Goal: Task Accomplishment & Management: Use online tool/utility

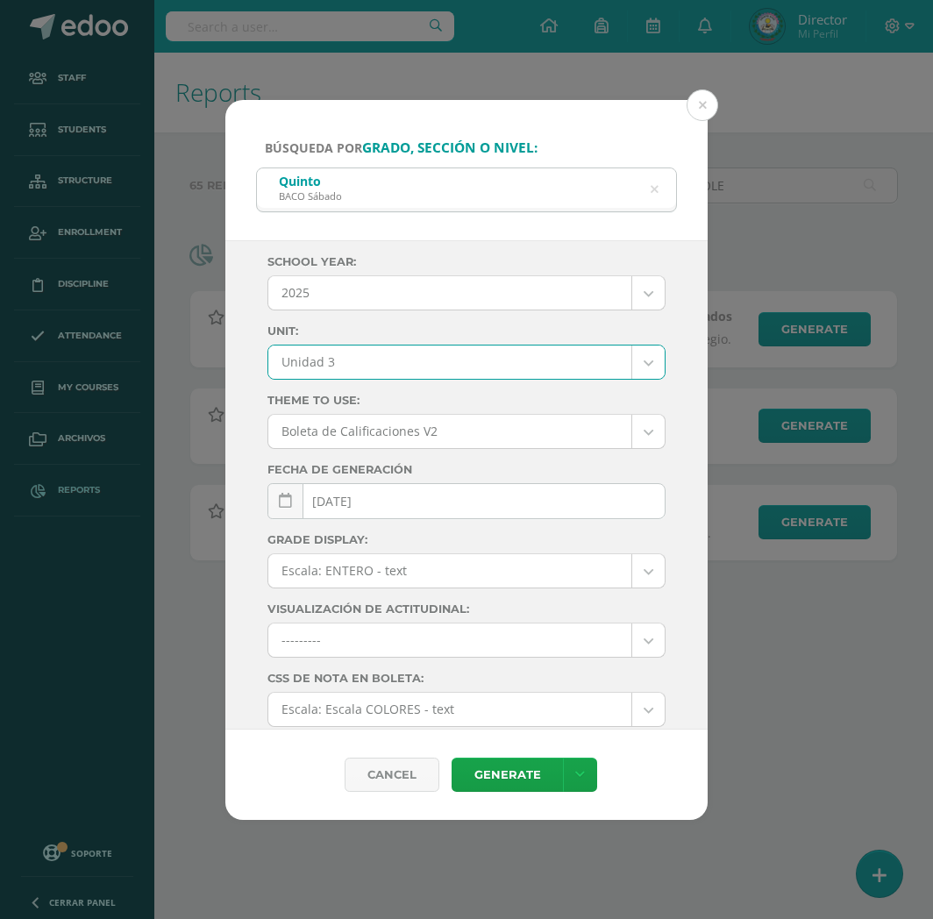
select select "Unidad 3"
click at [697, 98] on button at bounding box center [703, 105] width 32 height 32
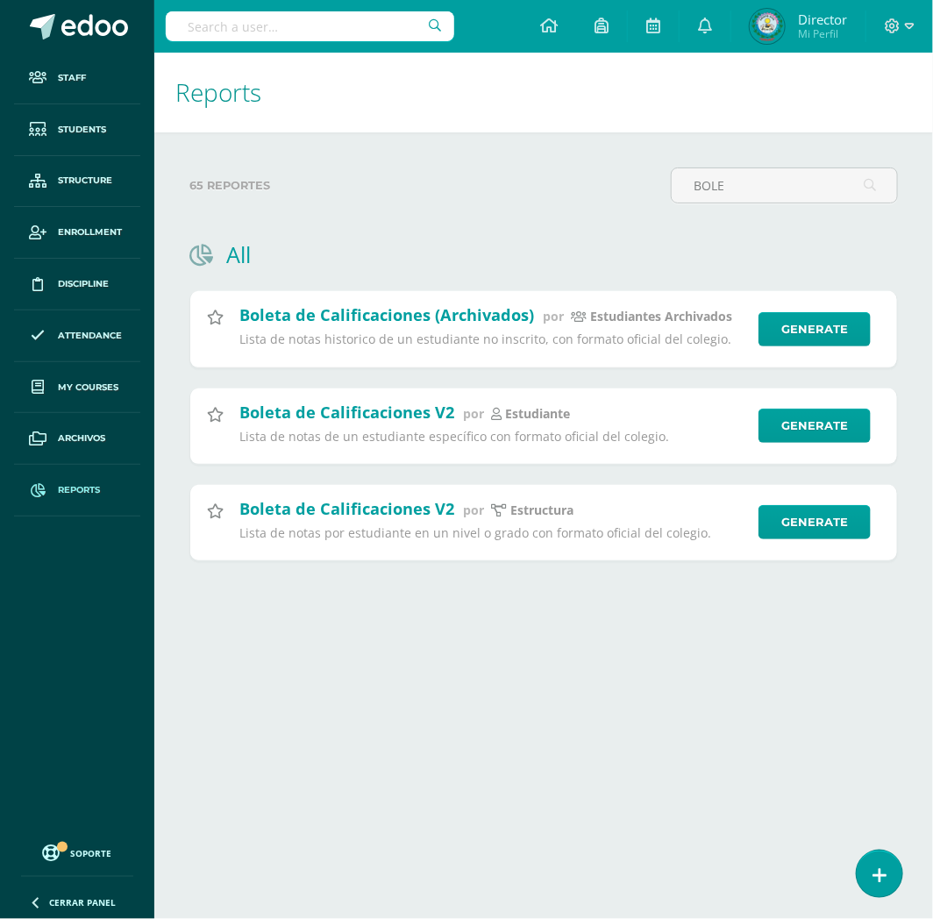
click at [98, 496] on span "Reports" at bounding box center [79, 490] width 42 height 14
type input "BOLETA"
click at [851, 525] on link "Generate" at bounding box center [820, 522] width 115 height 35
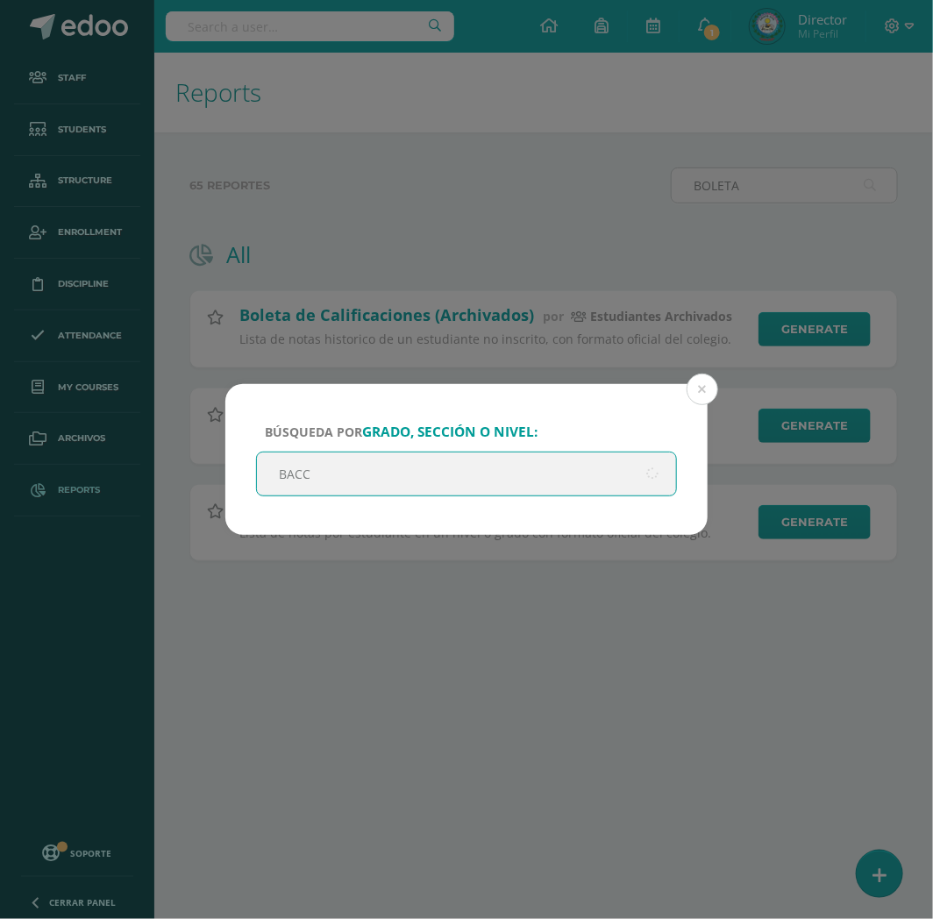
type input "BACCO"
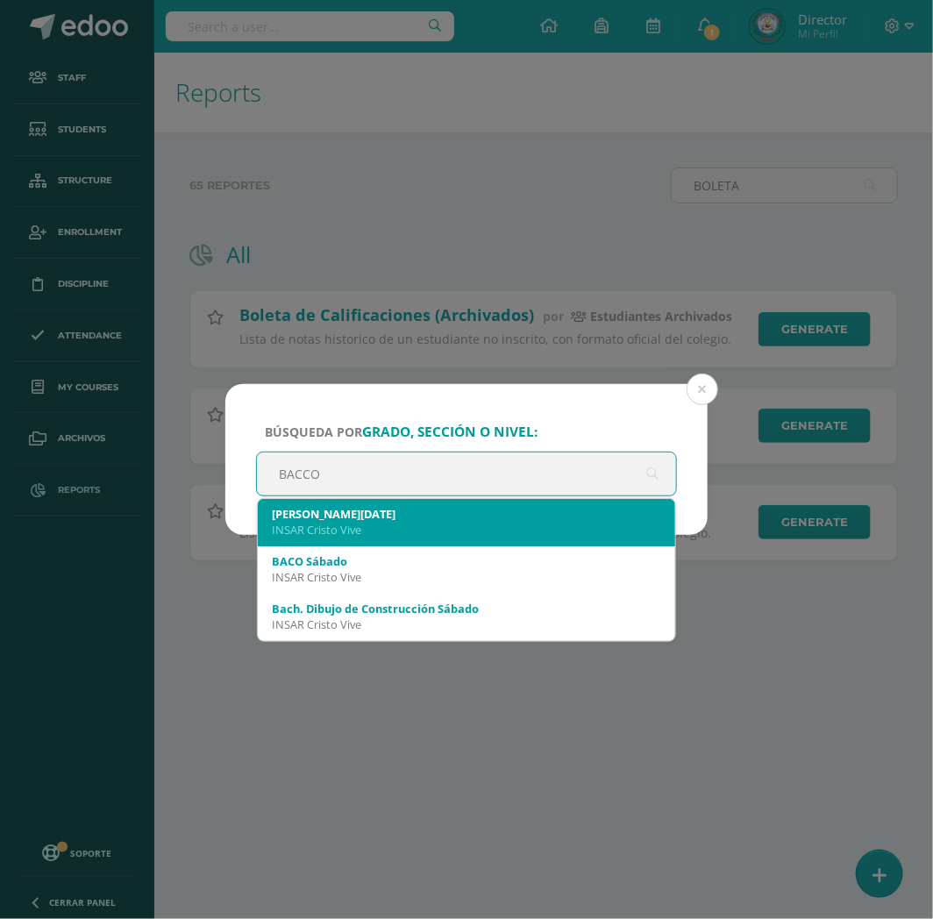
click at [378, 528] on div "INSAR Cristo Vive" at bounding box center [466, 530] width 389 height 16
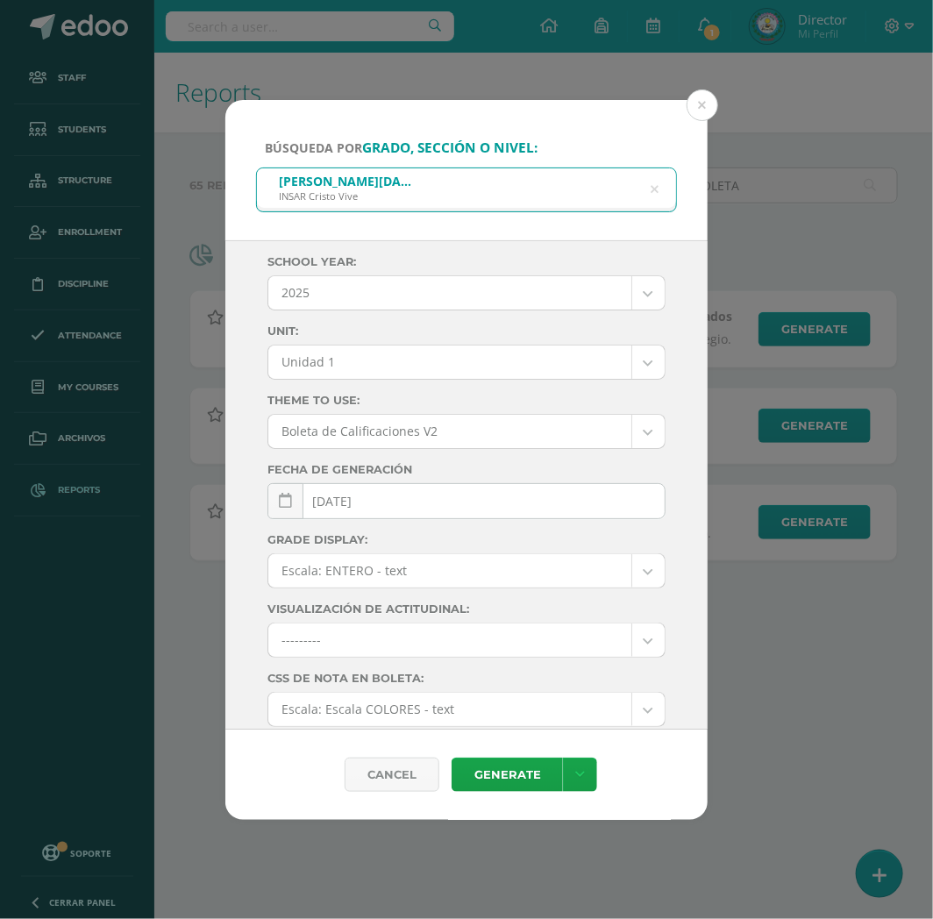
click at [413, 351] on body "Búsqueda por grado, sección o nivel: BACO Domingo INSAR Cristo Vive BACCO Schoo…" at bounding box center [466, 308] width 933 height 617
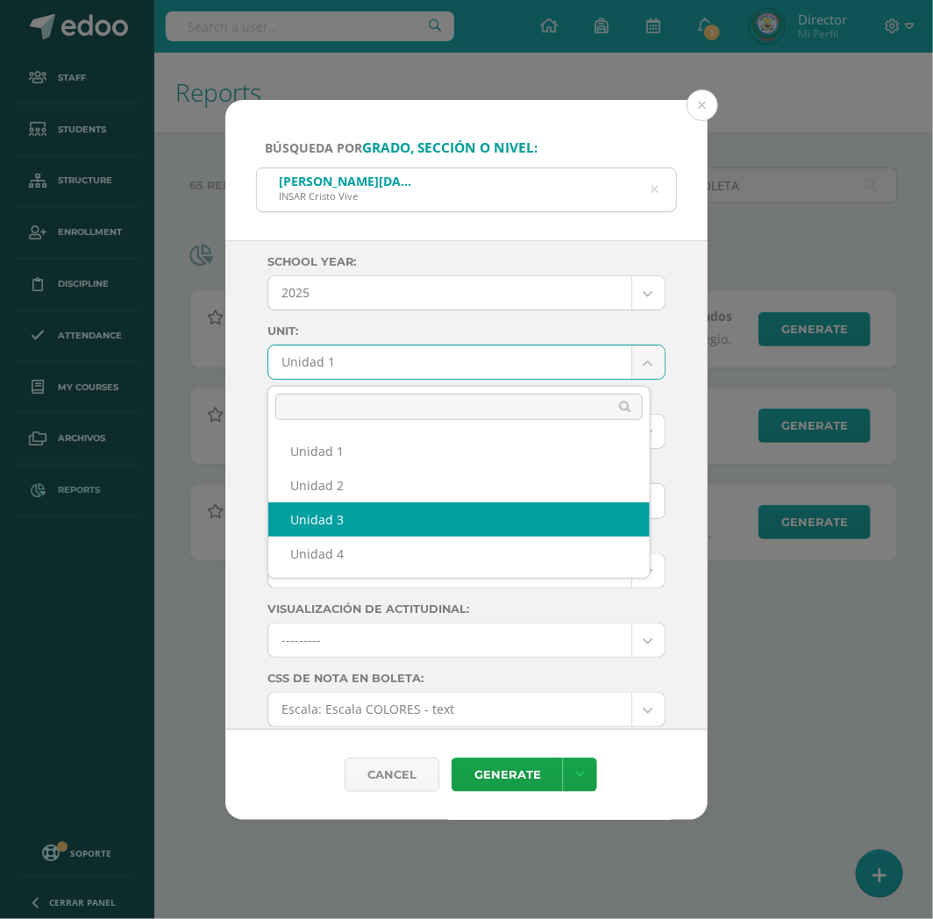
select select "Unidad 3"
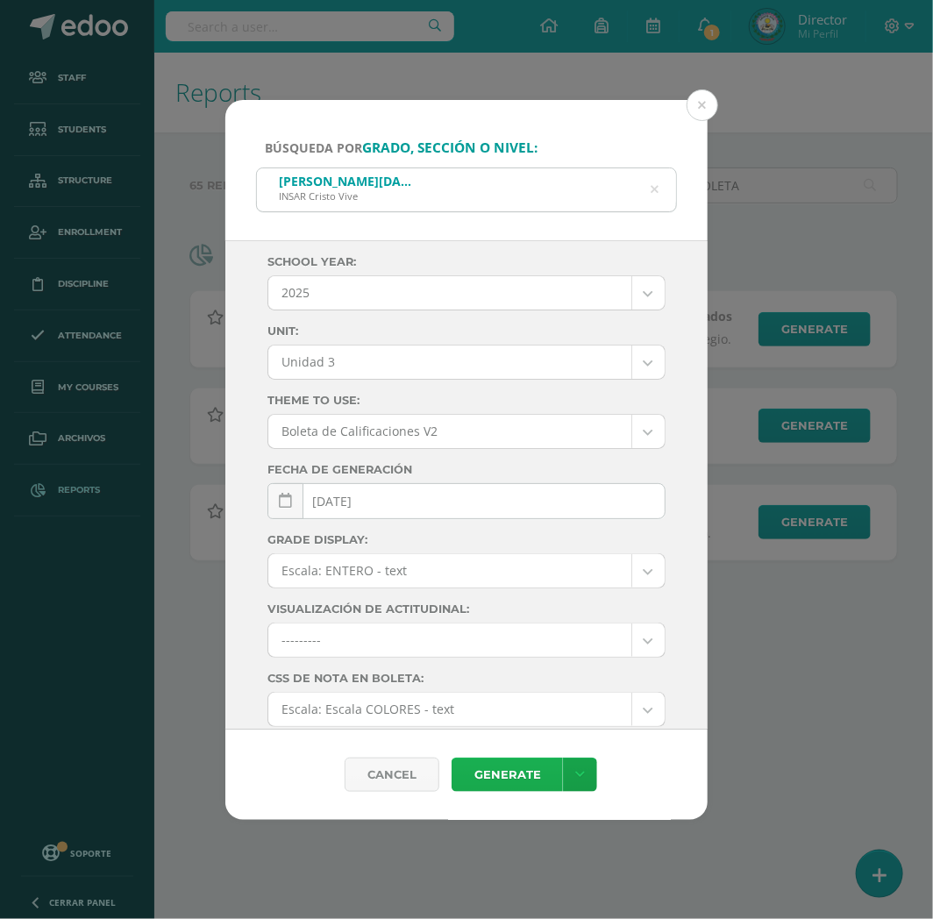
click at [522, 769] on link "Generate" at bounding box center [507, 775] width 111 height 34
click at [705, 97] on button at bounding box center [703, 105] width 32 height 32
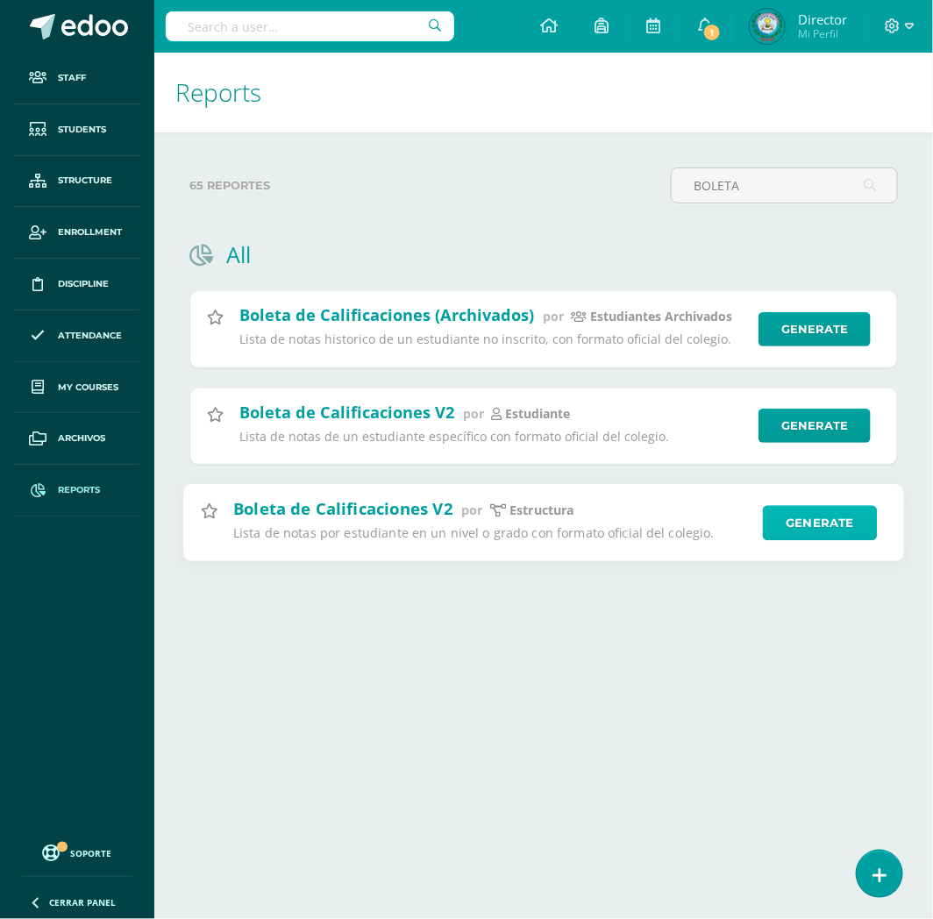
click at [813, 540] on link "Generate" at bounding box center [820, 522] width 115 height 35
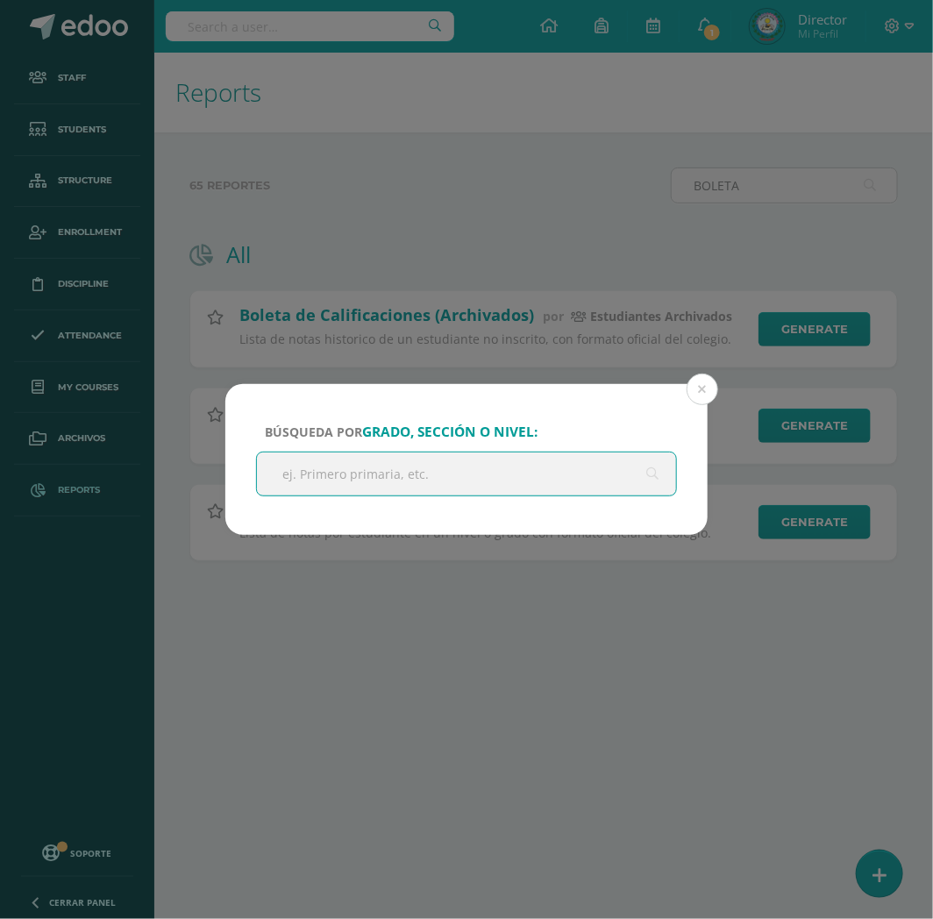
type input "5"
type input "BACCO"
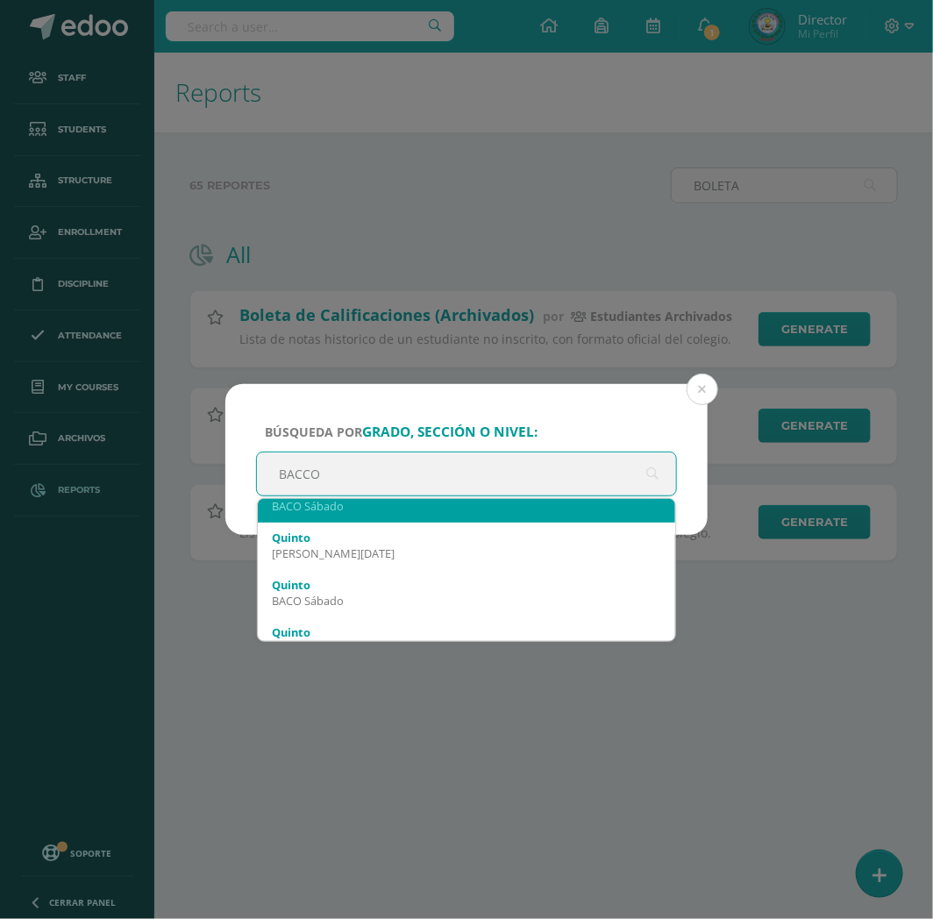
scroll to position [389, 0]
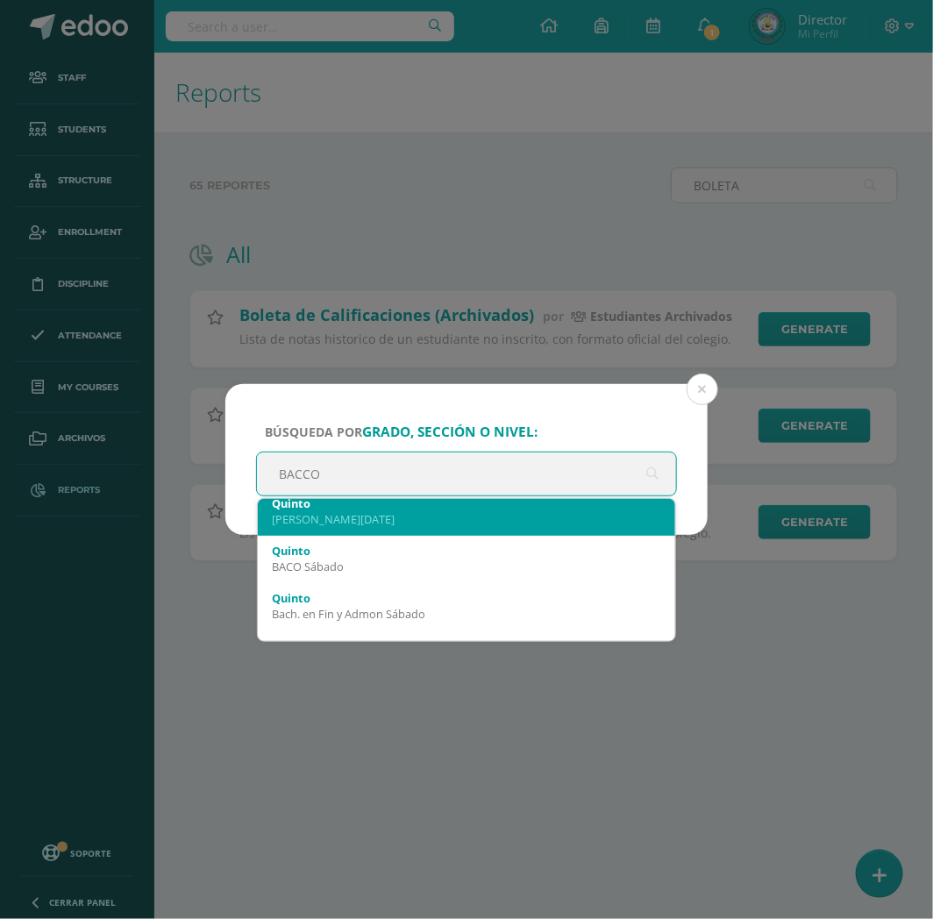
click at [467, 512] on div "BACO Domingo" at bounding box center [466, 519] width 389 height 16
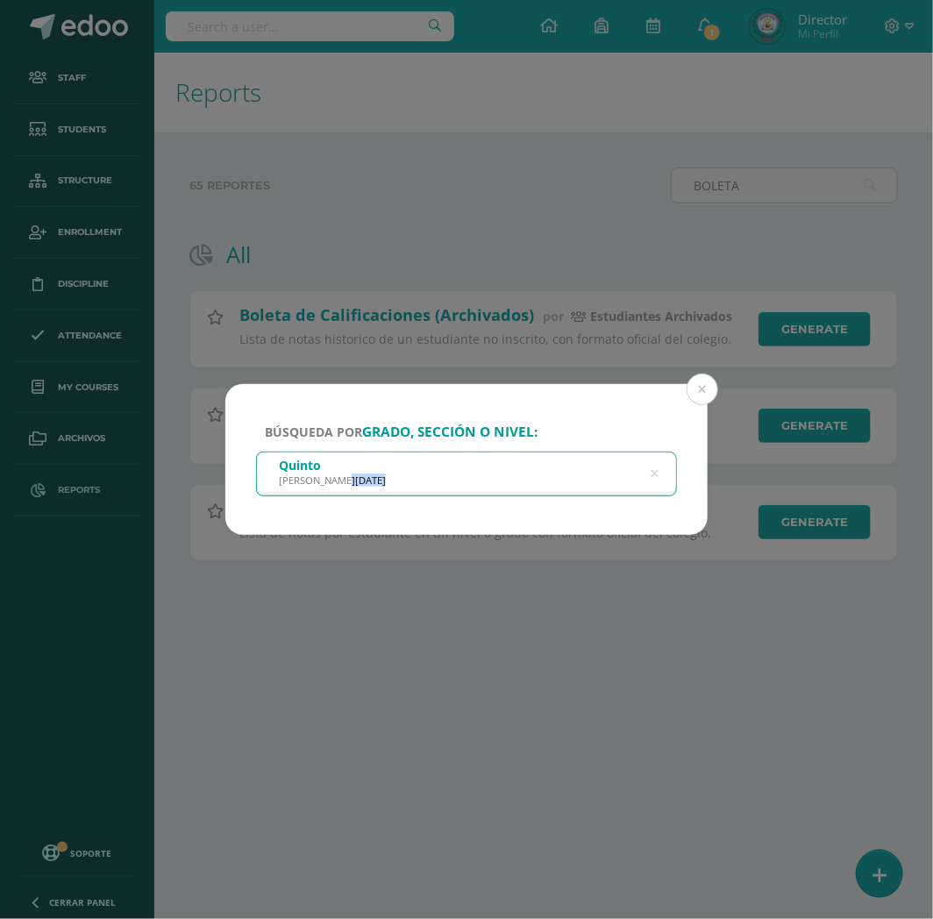
click at [467, 512] on div "Búsqueda por grado, sección o nivel: Quinto BACO Domingo BACCO" at bounding box center [466, 460] width 482 height 152
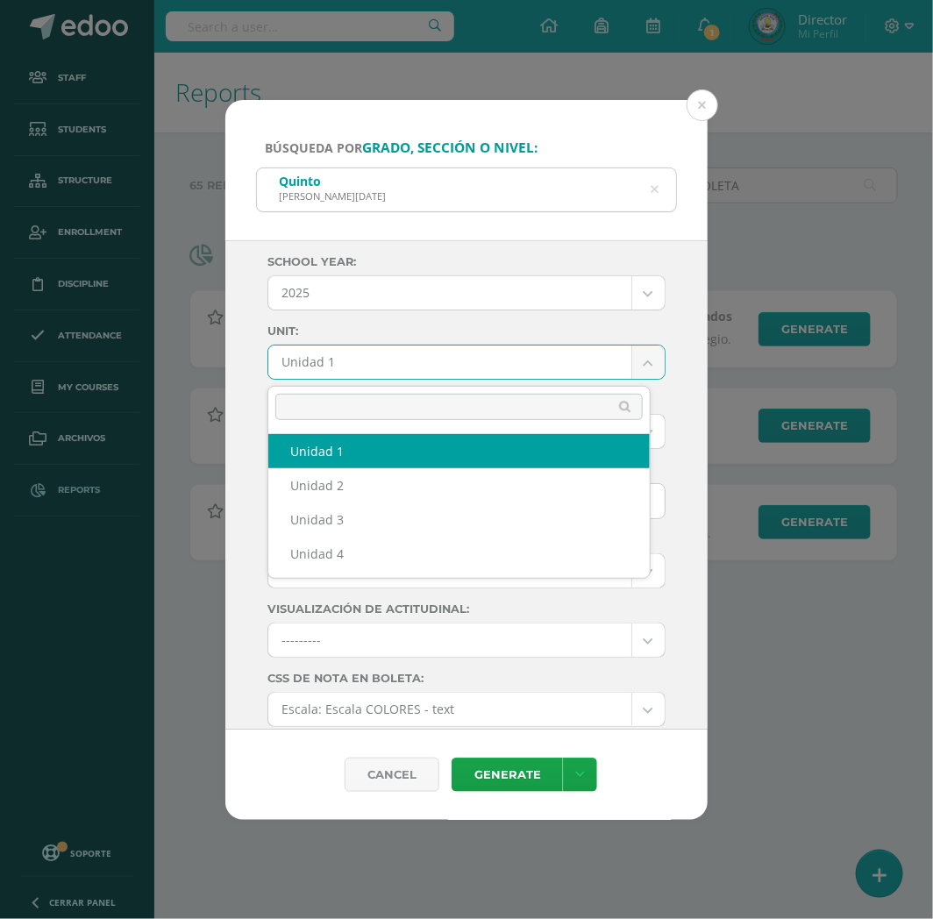
click at [375, 356] on body "Búsqueda por grado, sección o nivel: Quinto BACO Domingo BACCO School year: 202…" at bounding box center [466, 308] width 933 height 617
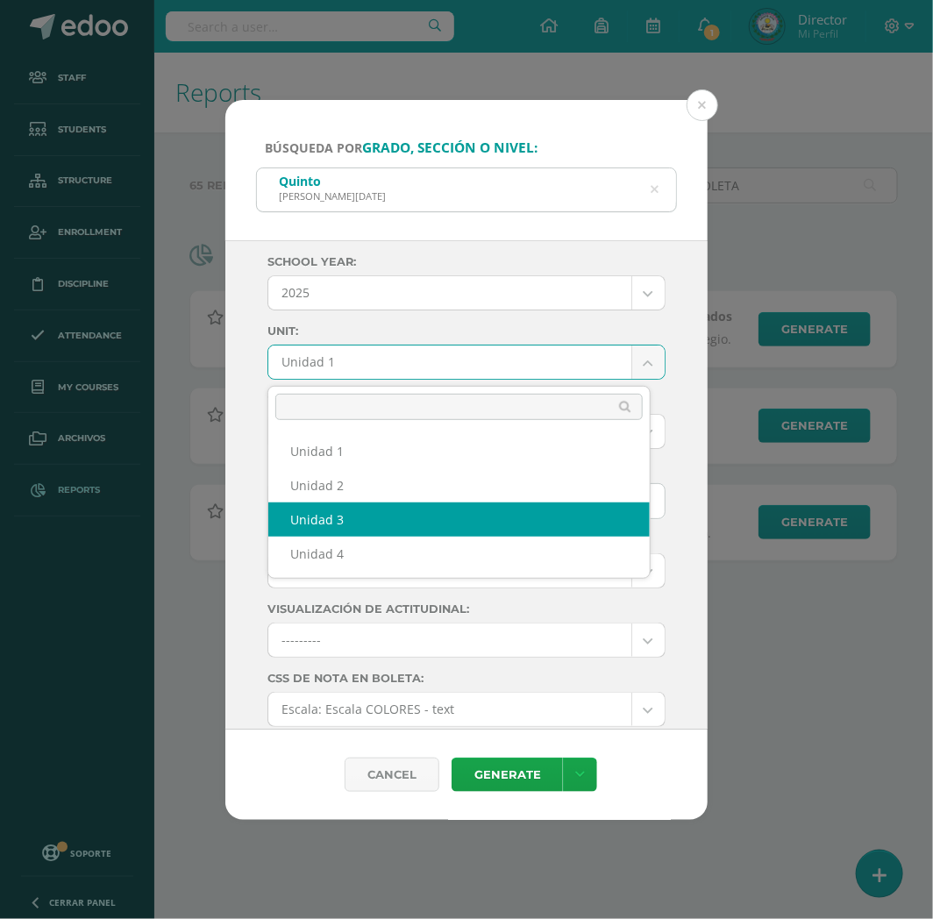
select select "Unidad 3"
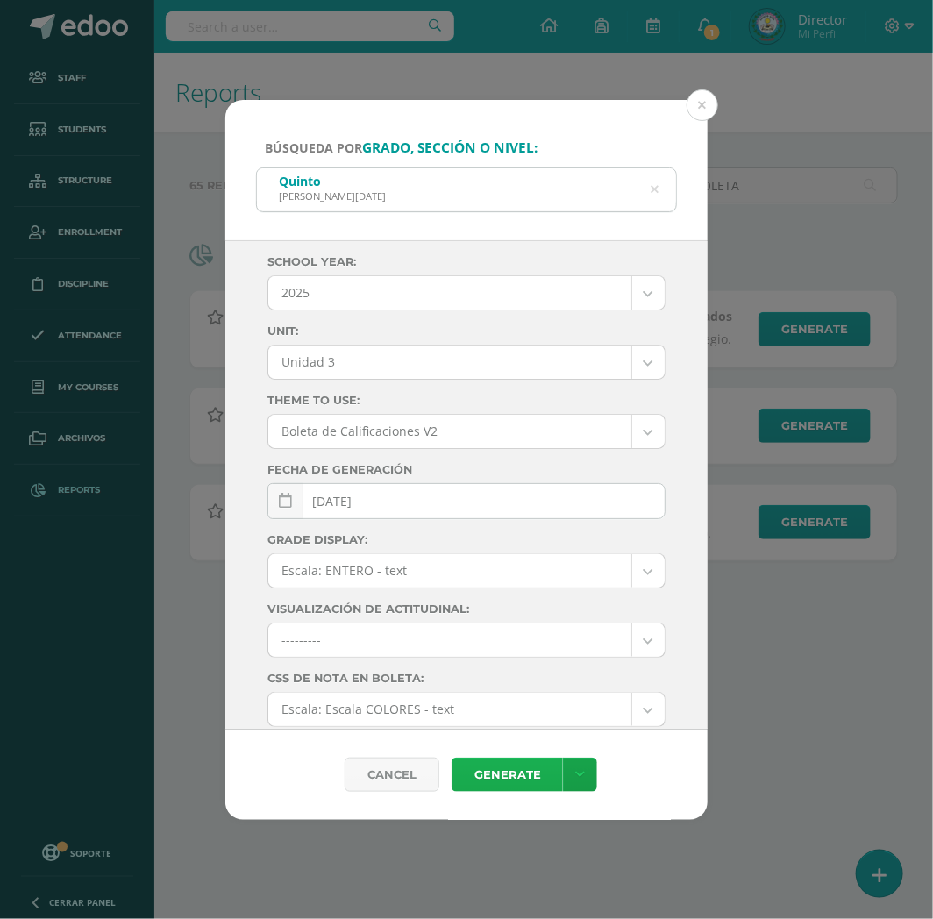
click at [496, 770] on link "Generate" at bounding box center [507, 775] width 111 height 34
click at [694, 97] on button at bounding box center [703, 105] width 32 height 32
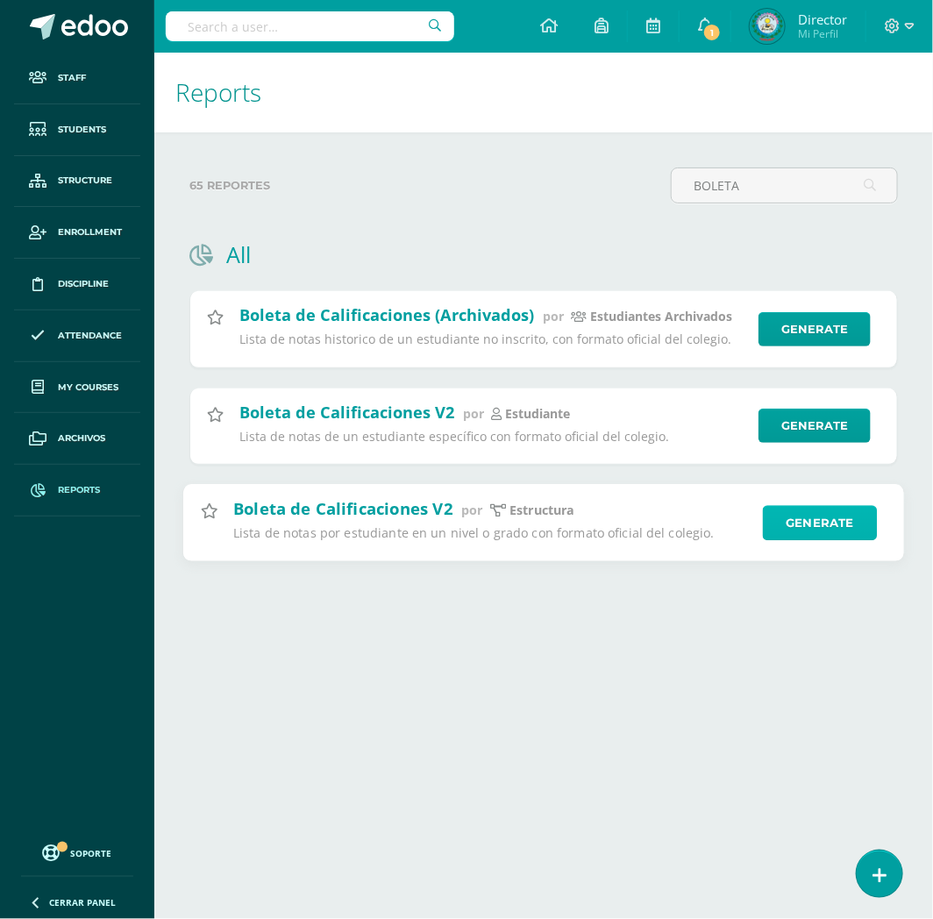
click at [809, 537] on link "Generate" at bounding box center [820, 522] width 115 height 35
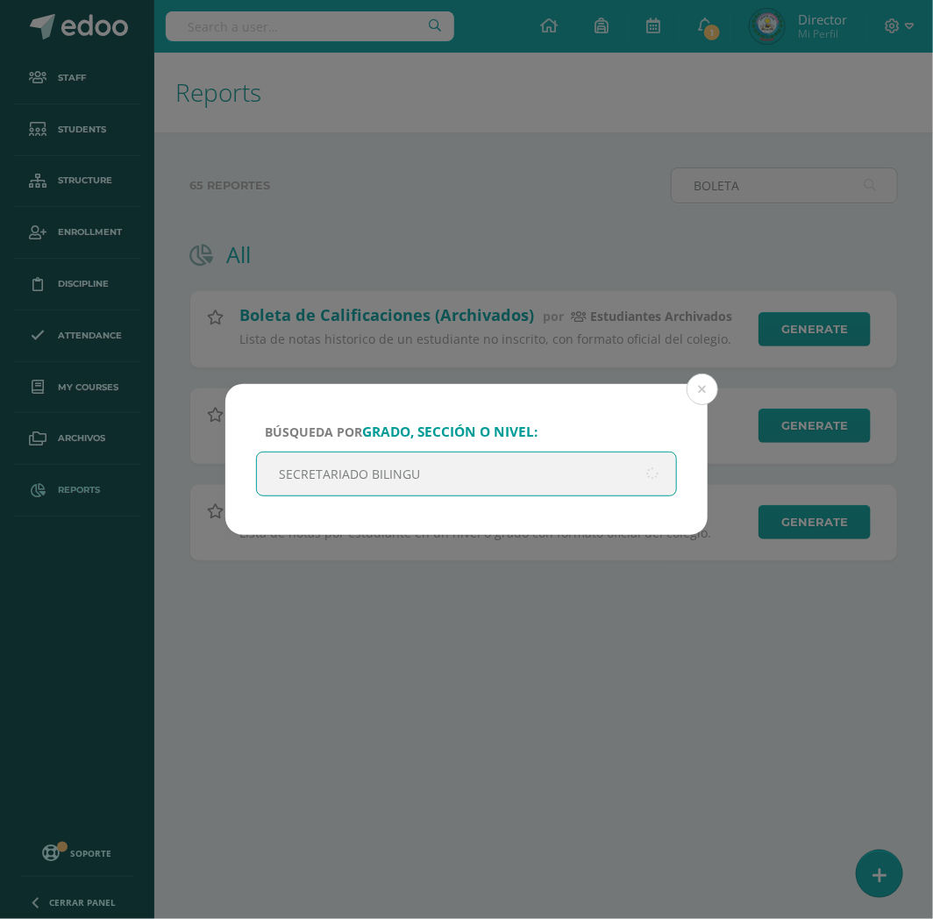
type input "SECRETARIADO BILINGUE"
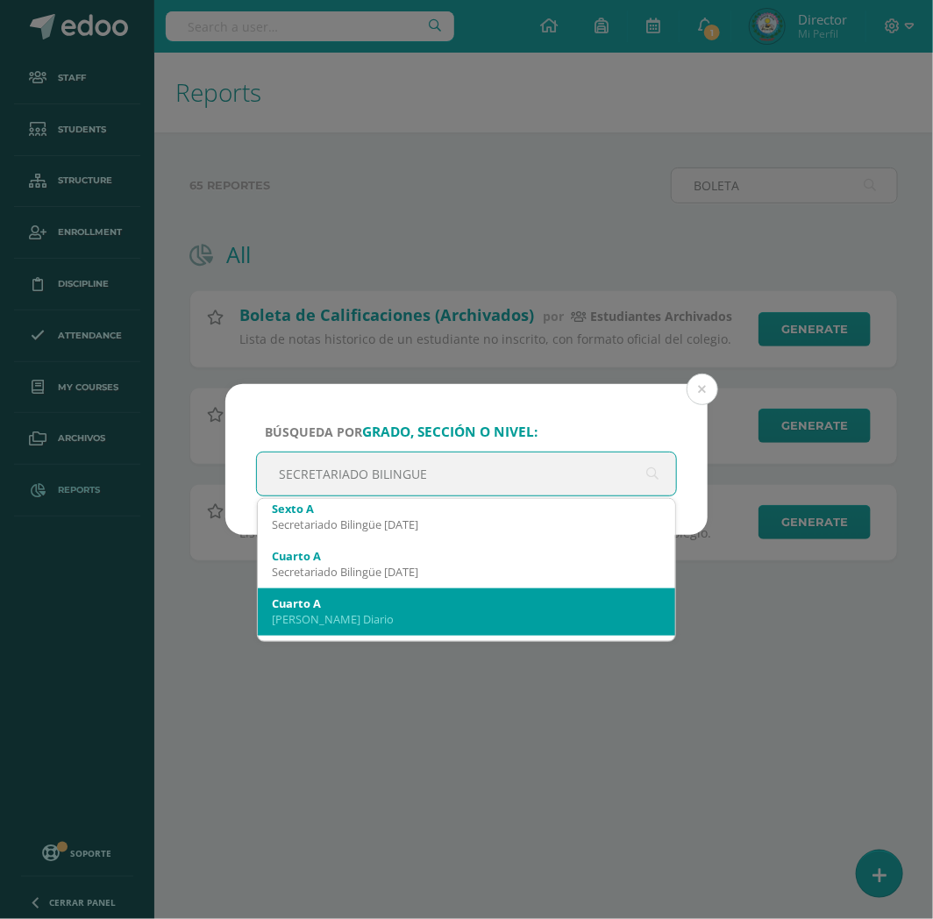
scroll to position [682, 0]
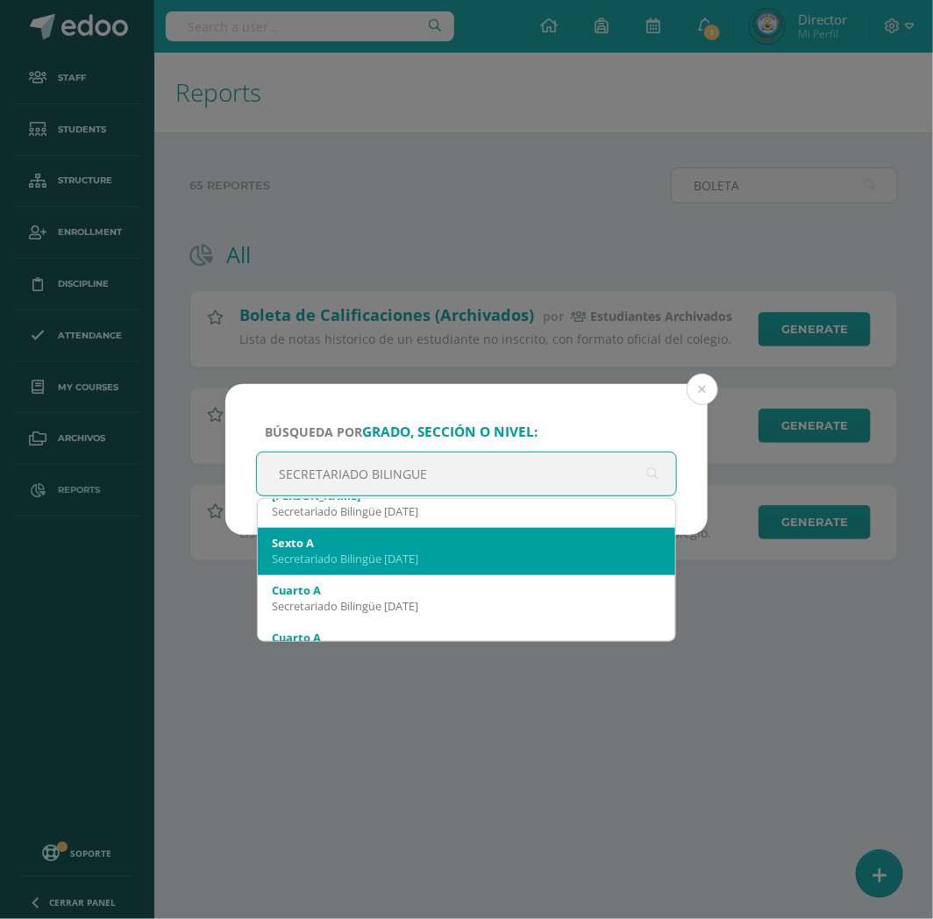
click at [358, 554] on div "Secretariado Bilingüe Domingo" at bounding box center [466, 559] width 389 height 16
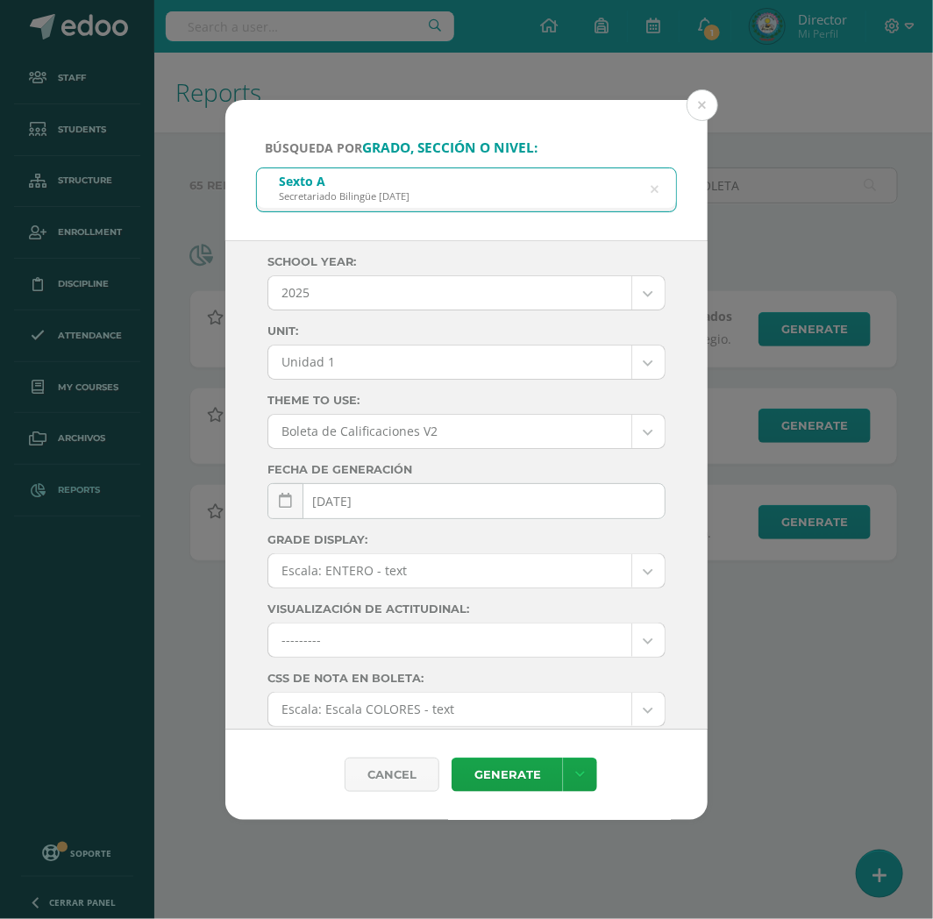
click at [430, 365] on body "Búsqueda por grado, sección o nivel: Sexto A Secretariado Bilingüe Domingo SECR…" at bounding box center [466, 308] width 933 height 617
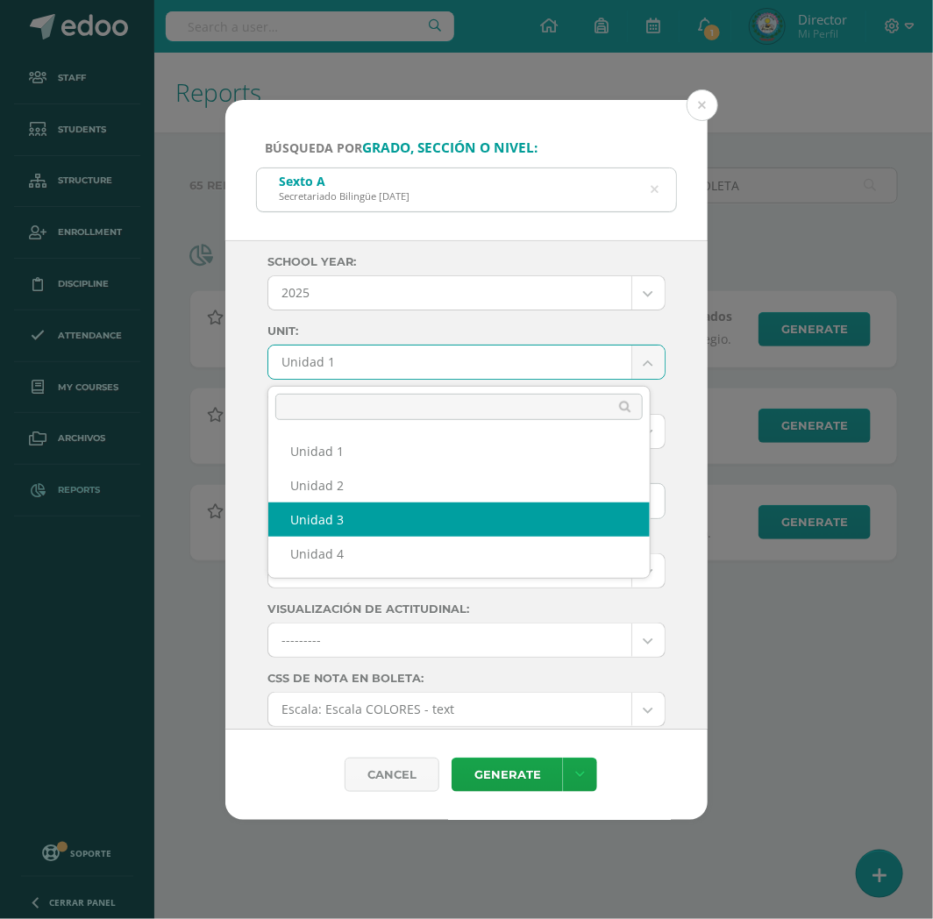
select select "Unidad 3"
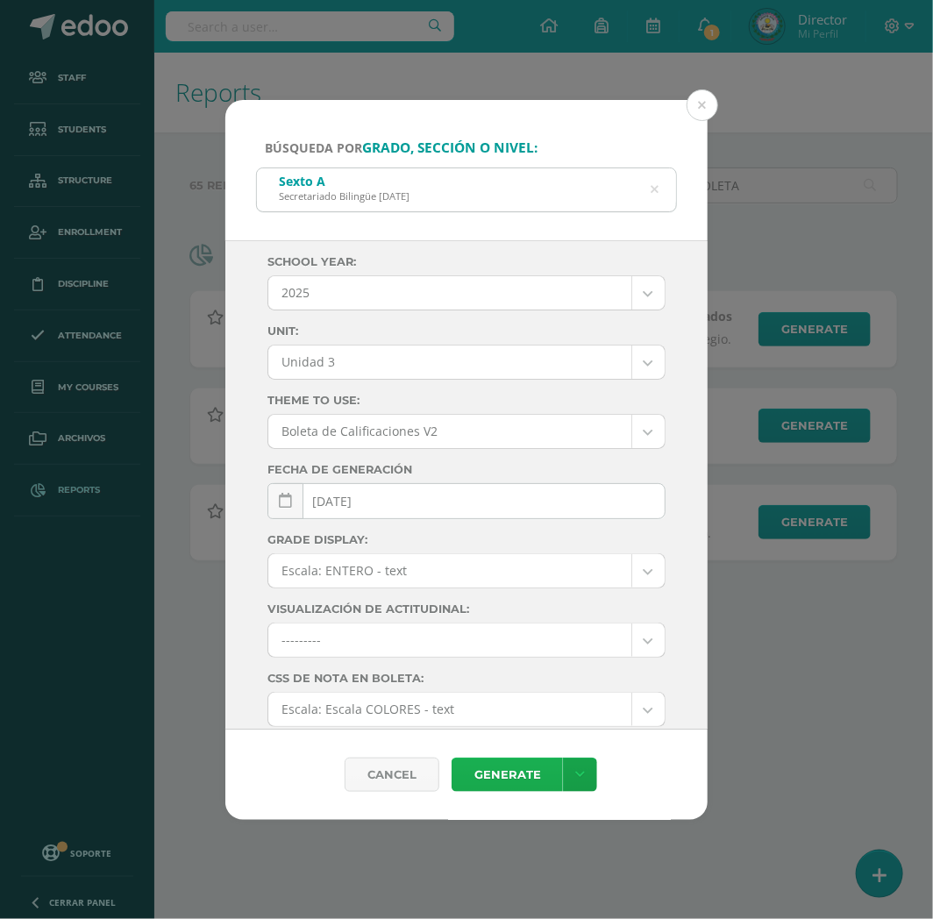
click at [524, 776] on link "Generate" at bounding box center [507, 775] width 111 height 34
click at [696, 95] on button at bounding box center [703, 105] width 32 height 32
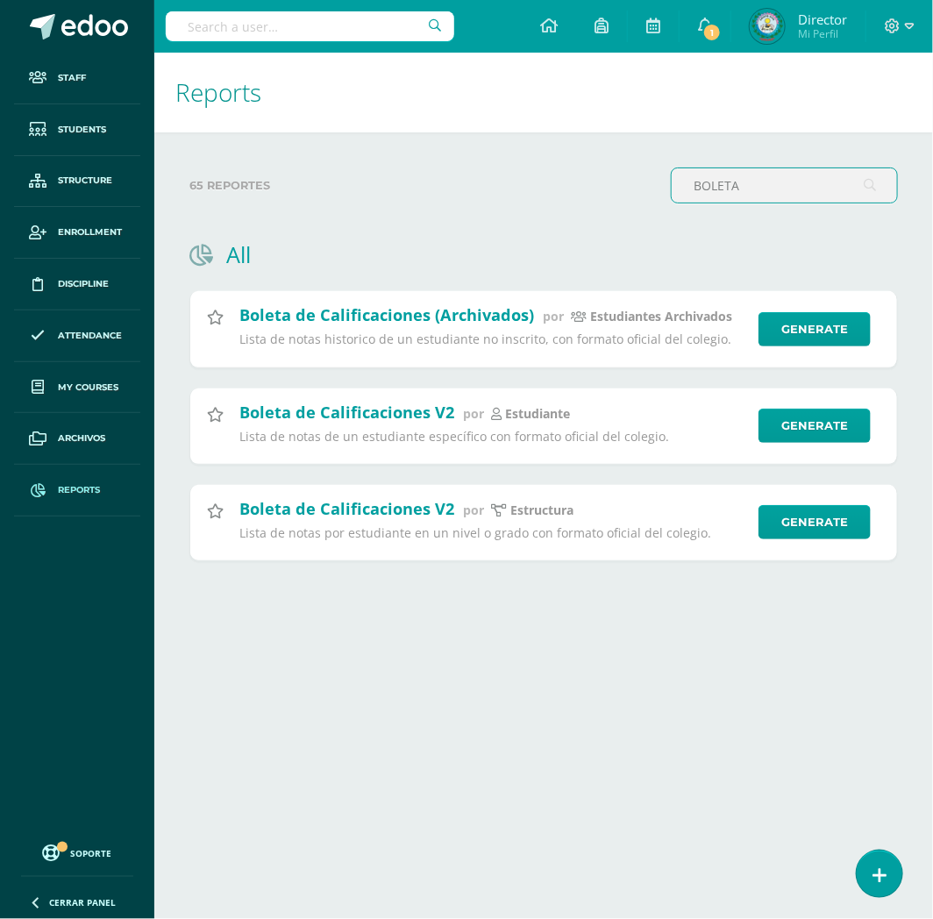
click at [753, 182] on input "BOLETA" at bounding box center [784, 185] width 225 height 34
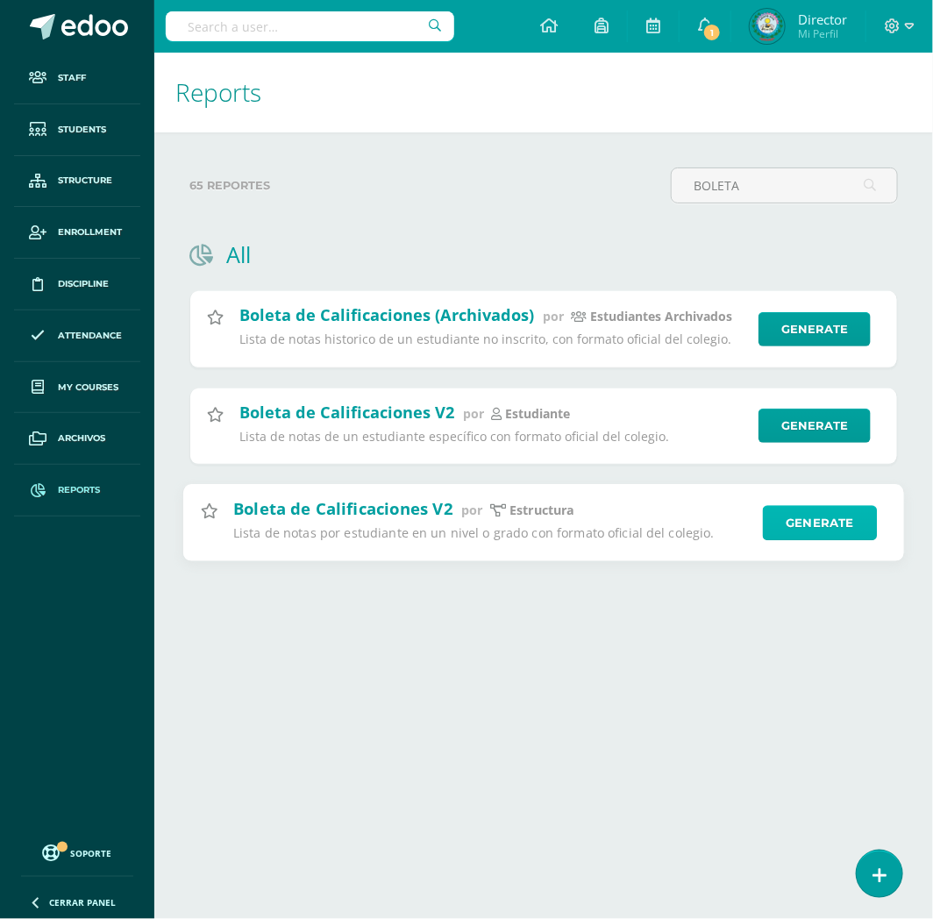
click at [820, 536] on link "Generate" at bounding box center [820, 522] width 115 height 35
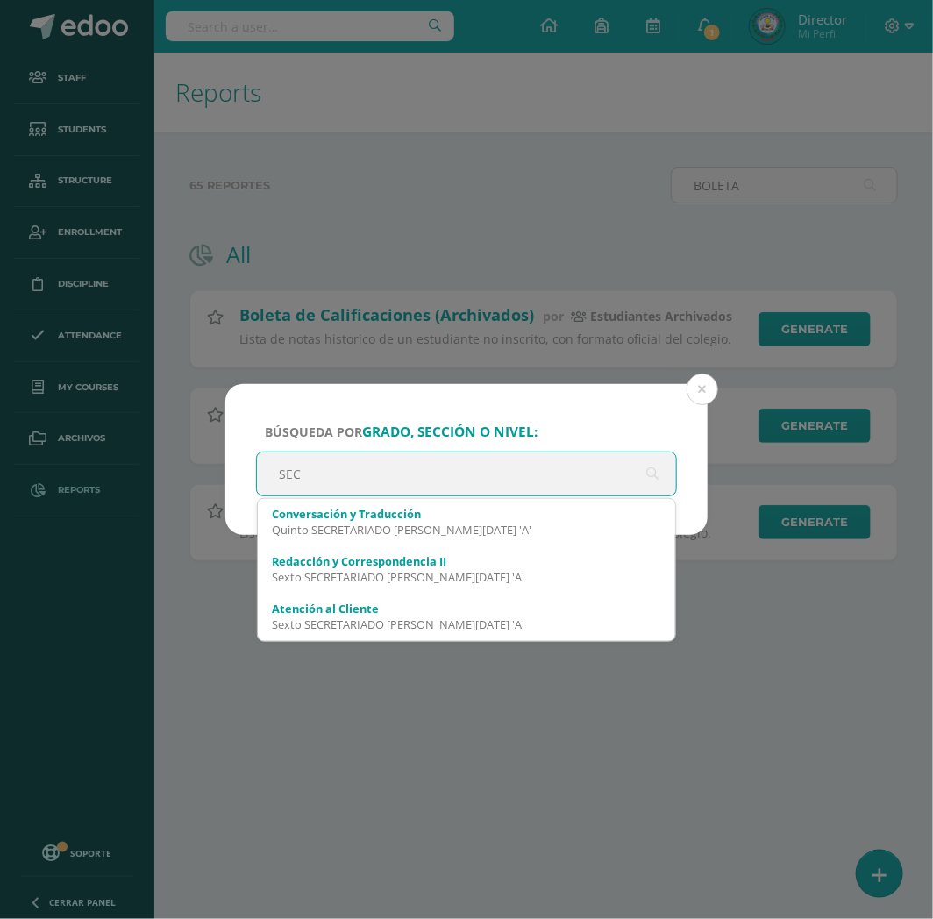
scroll to position [2320, 0]
type input "S"
type input "B"
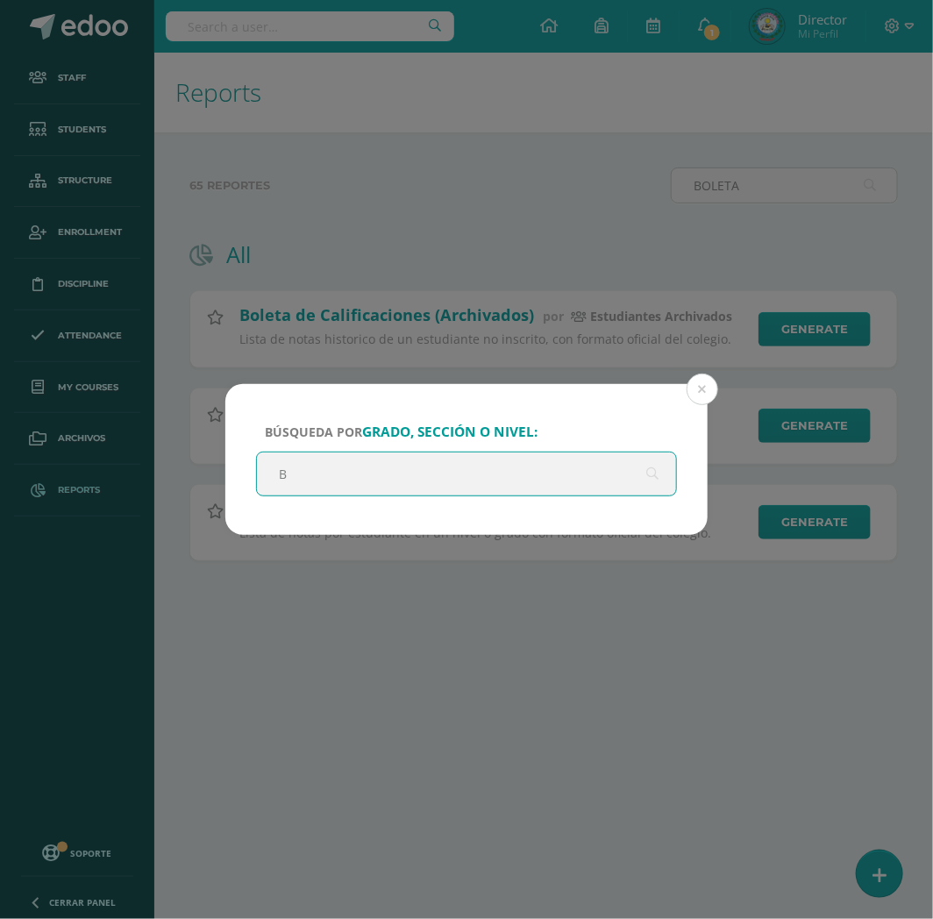
scroll to position [0, 0]
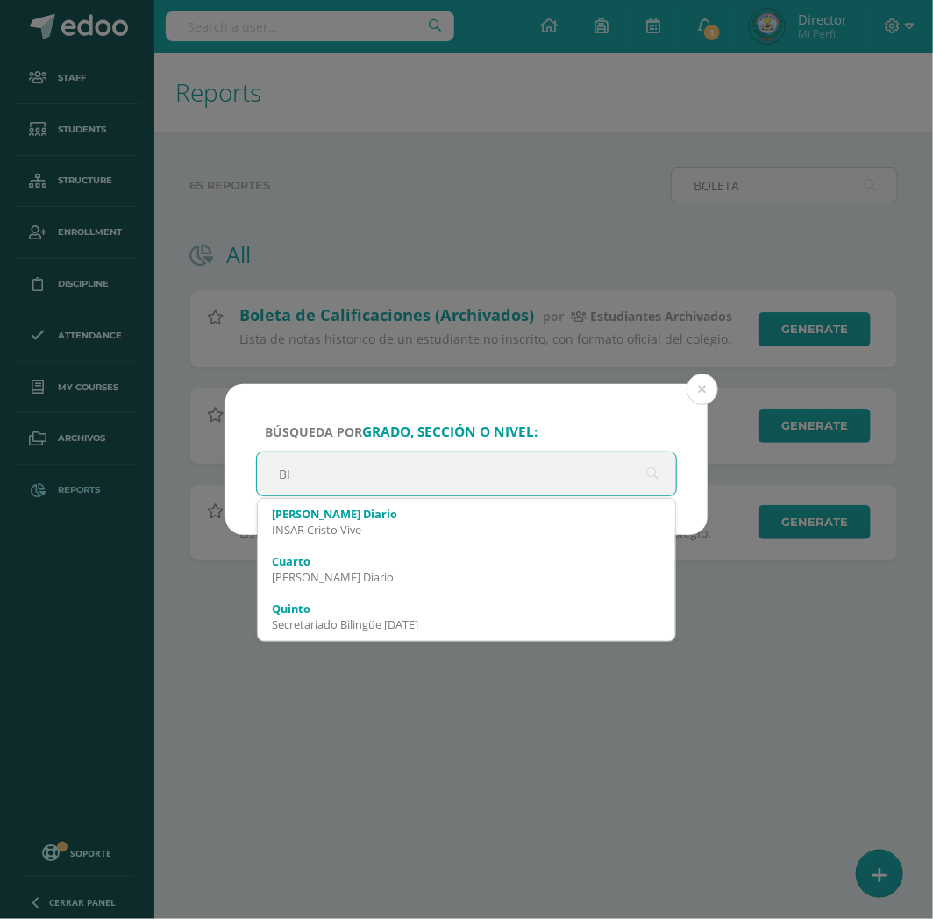
type input "B"
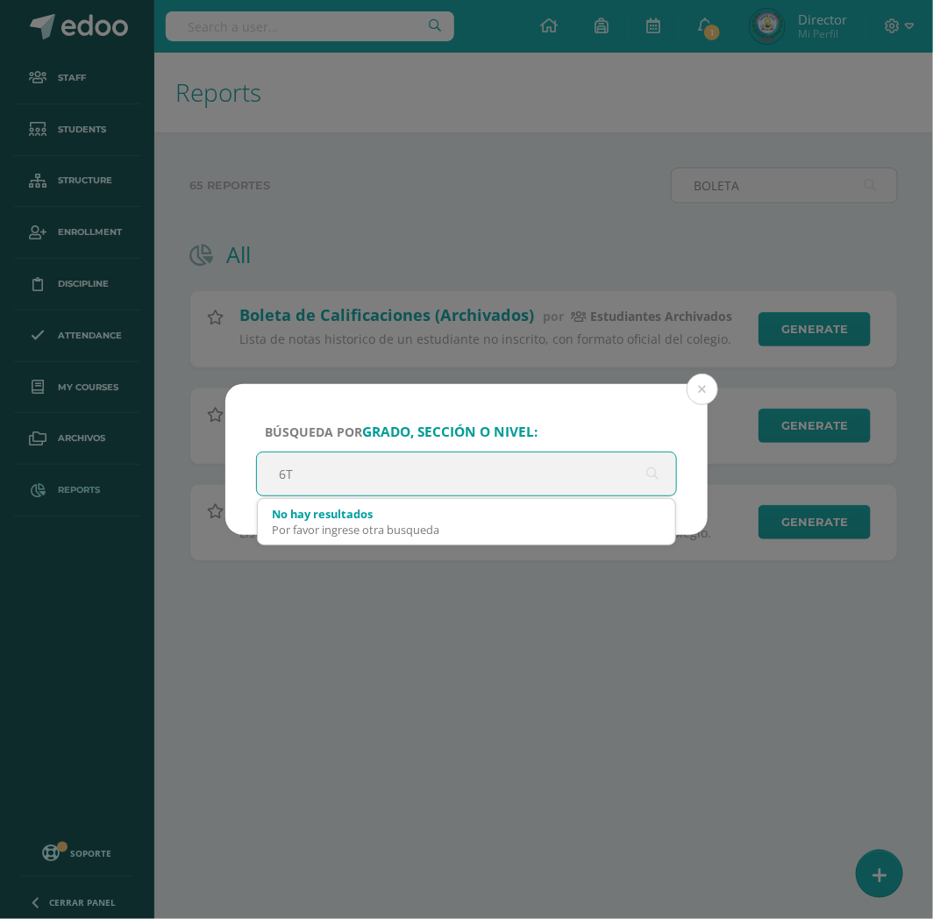
type input "6"
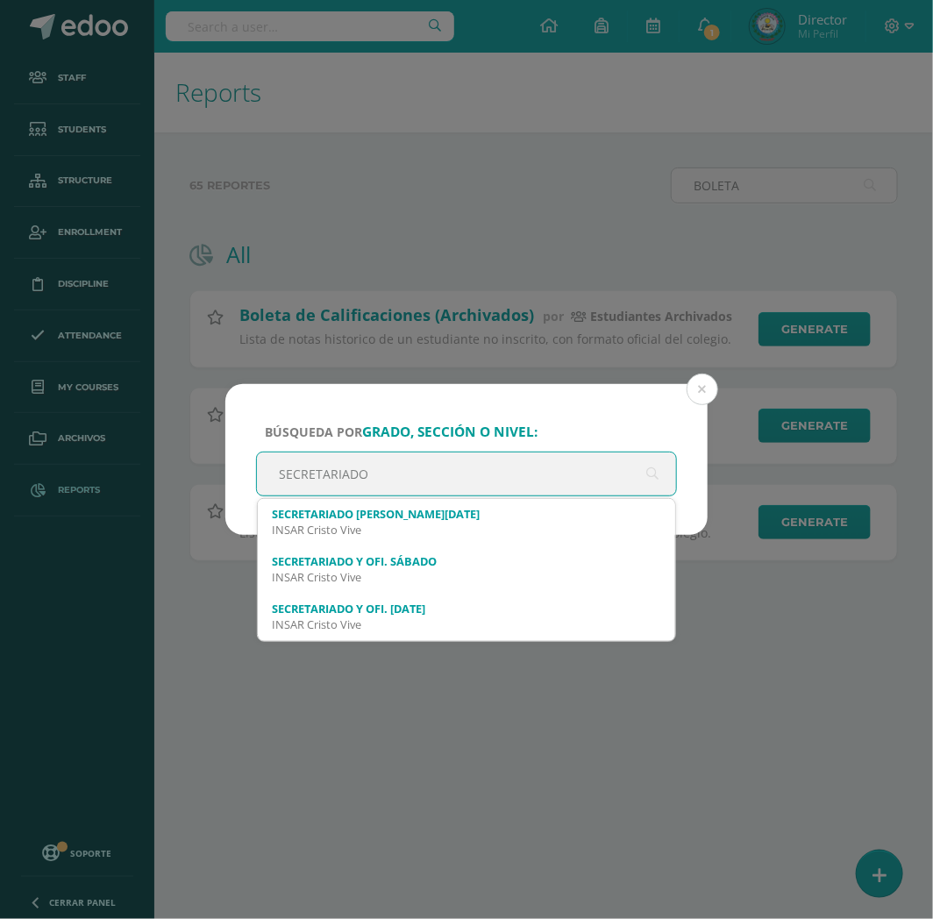
type input "SECRETARIADO"
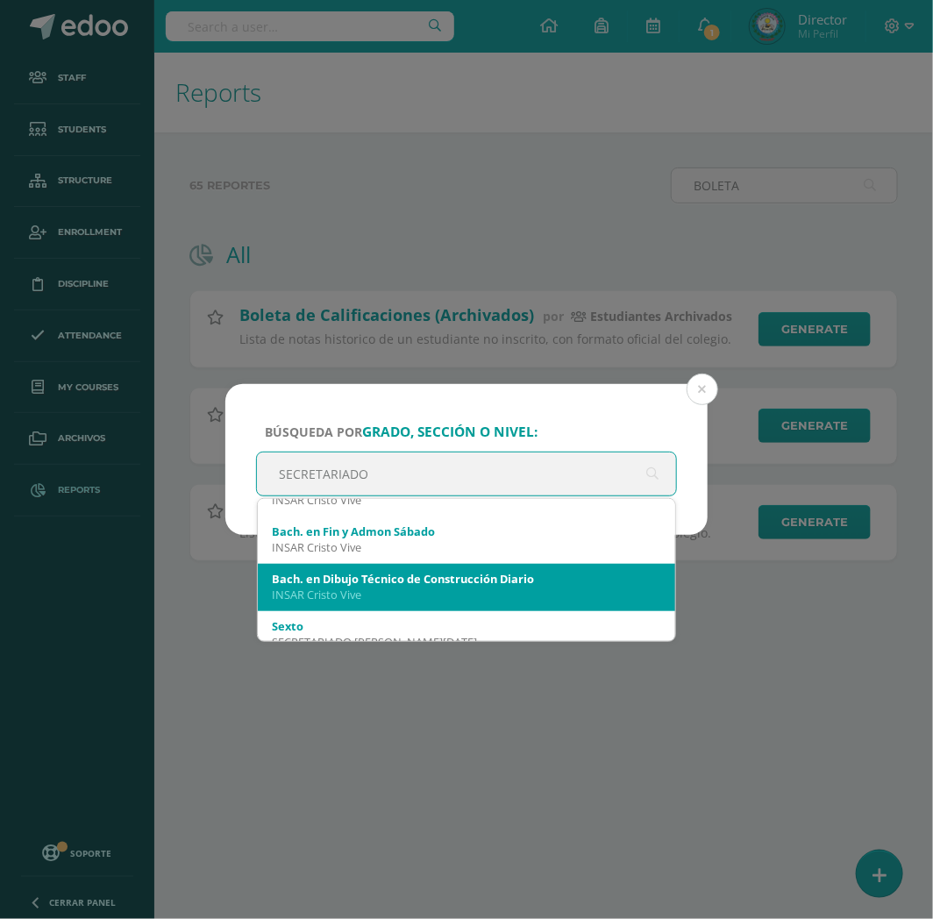
scroll to position [584, 0]
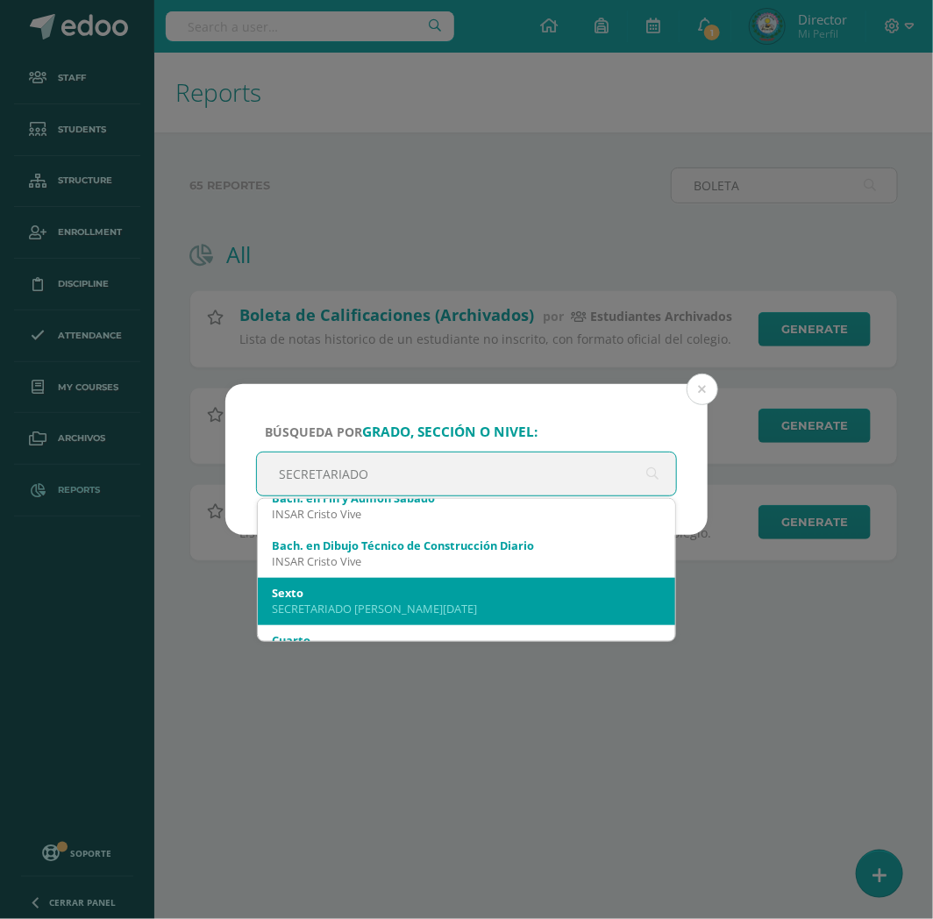
click at [371, 607] on div "SECRETARIADO B. SÁBADO" at bounding box center [466, 609] width 389 height 16
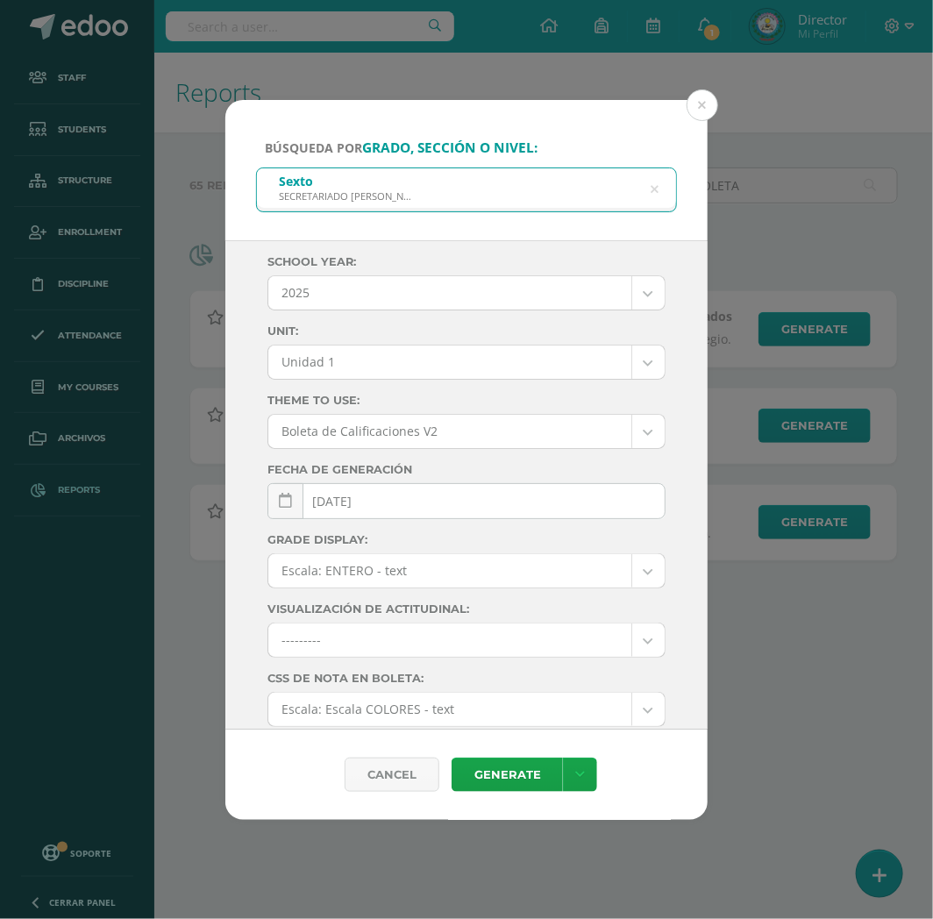
click at [370, 363] on body "Búsqueda por grado, sección o nivel: Sexto SECRETARIADO B. SÁBADO SECRETARIADO …" at bounding box center [466, 308] width 933 height 617
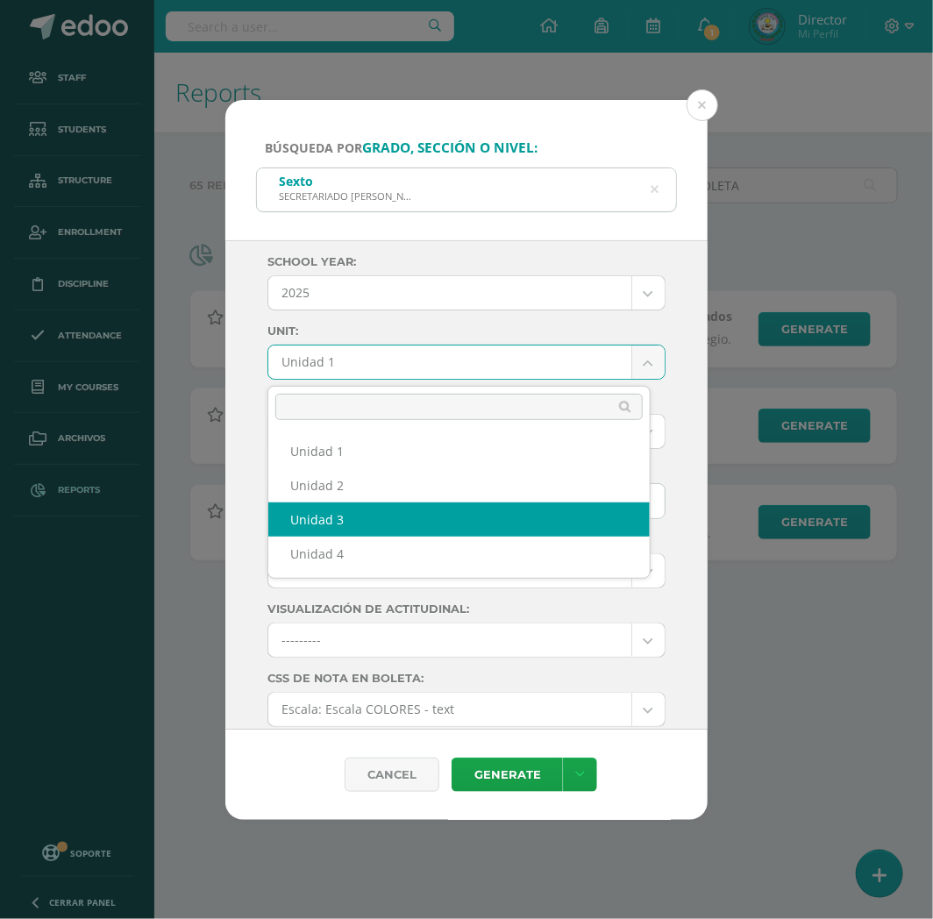
select select "Unidad 3"
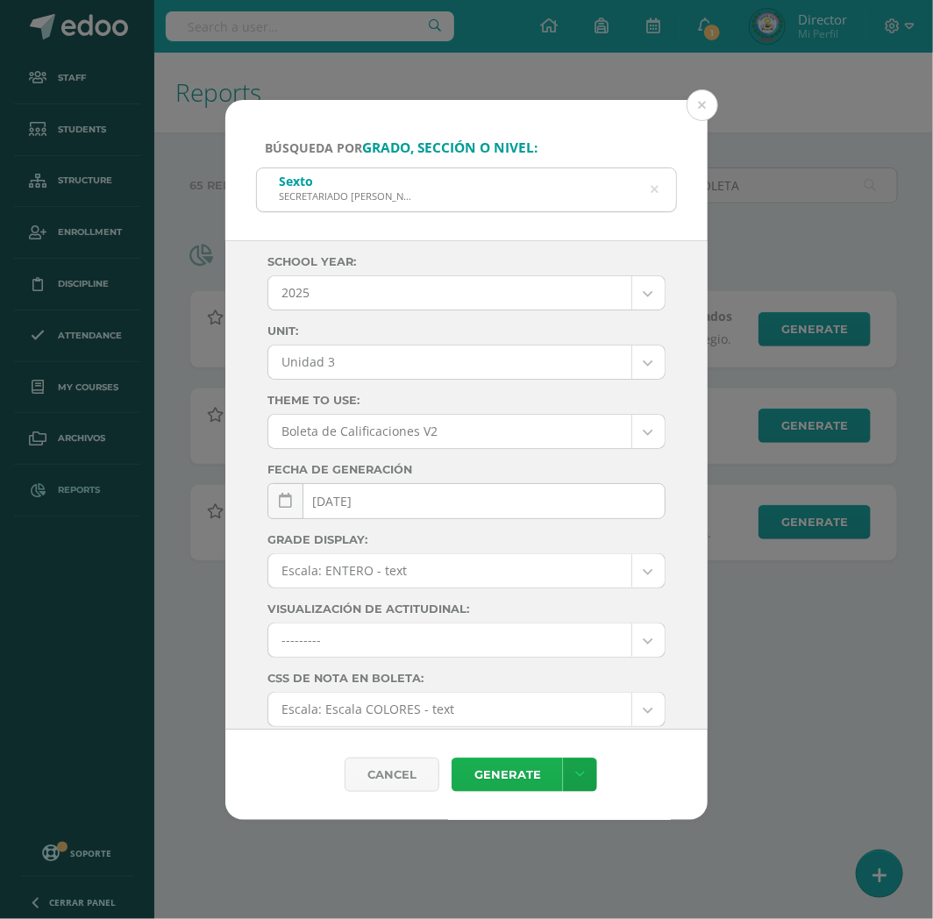
click at [512, 782] on link "Generate" at bounding box center [507, 775] width 111 height 34
click at [699, 109] on button at bounding box center [703, 105] width 32 height 32
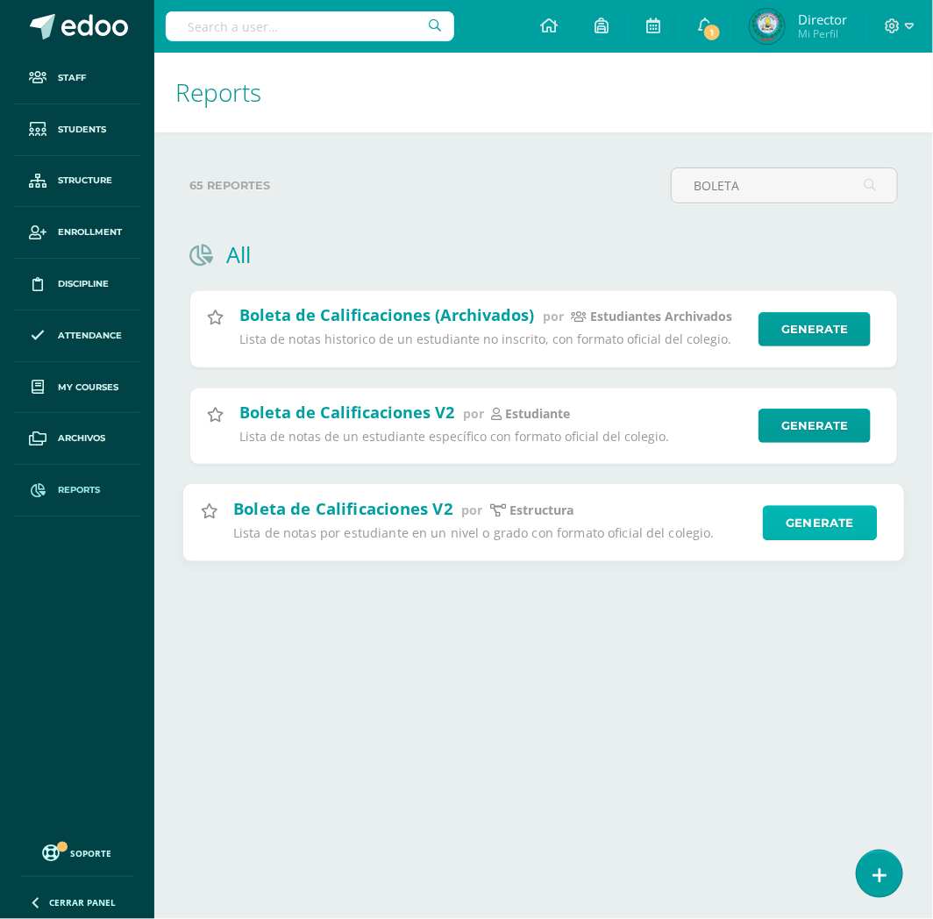
click at [812, 521] on link "Generate" at bounding box center [820, 522] width 115 height 35
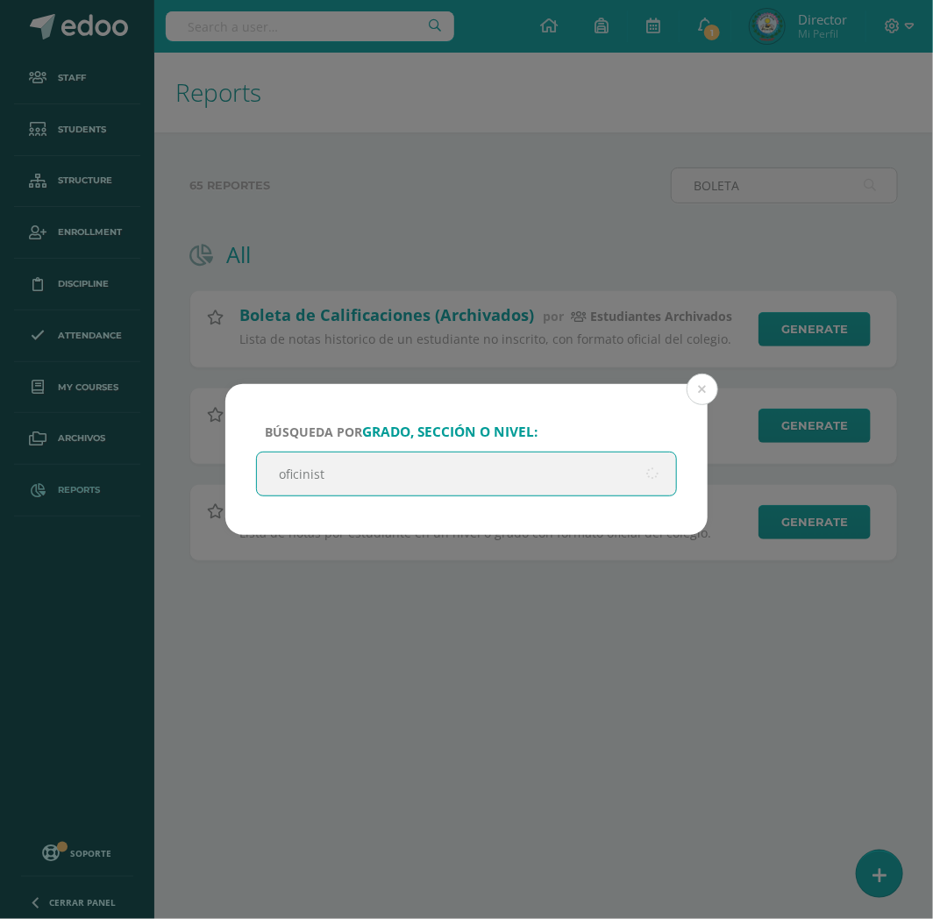
type input "oficinista"
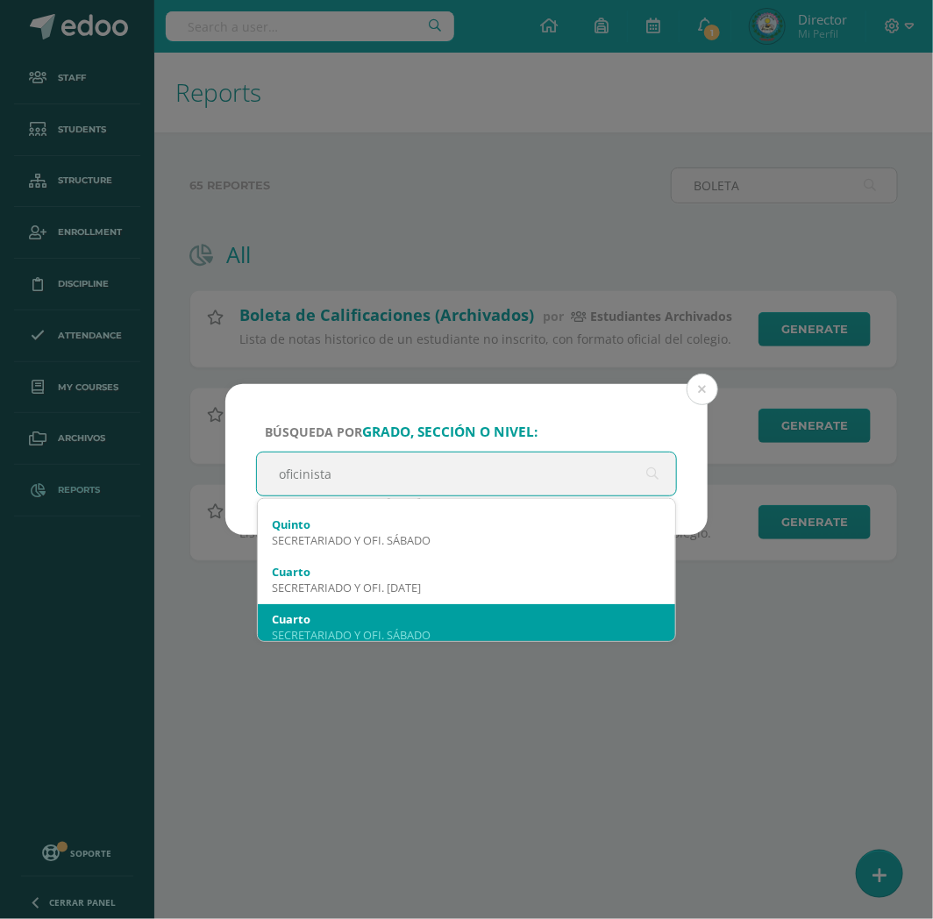
scroll to position [97, 0]
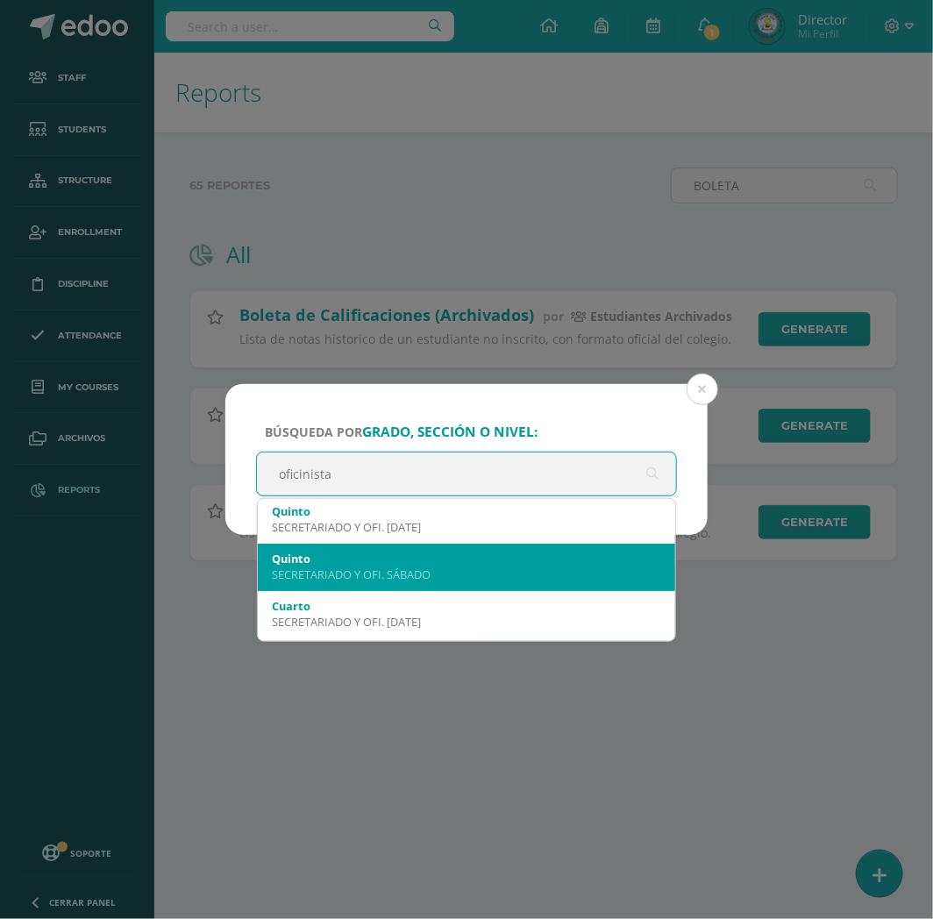
click at [427, 575] on div "SECRETARIADO Y OFI. SÁBADO" at bounding box center [466, 575] width 389 height 16
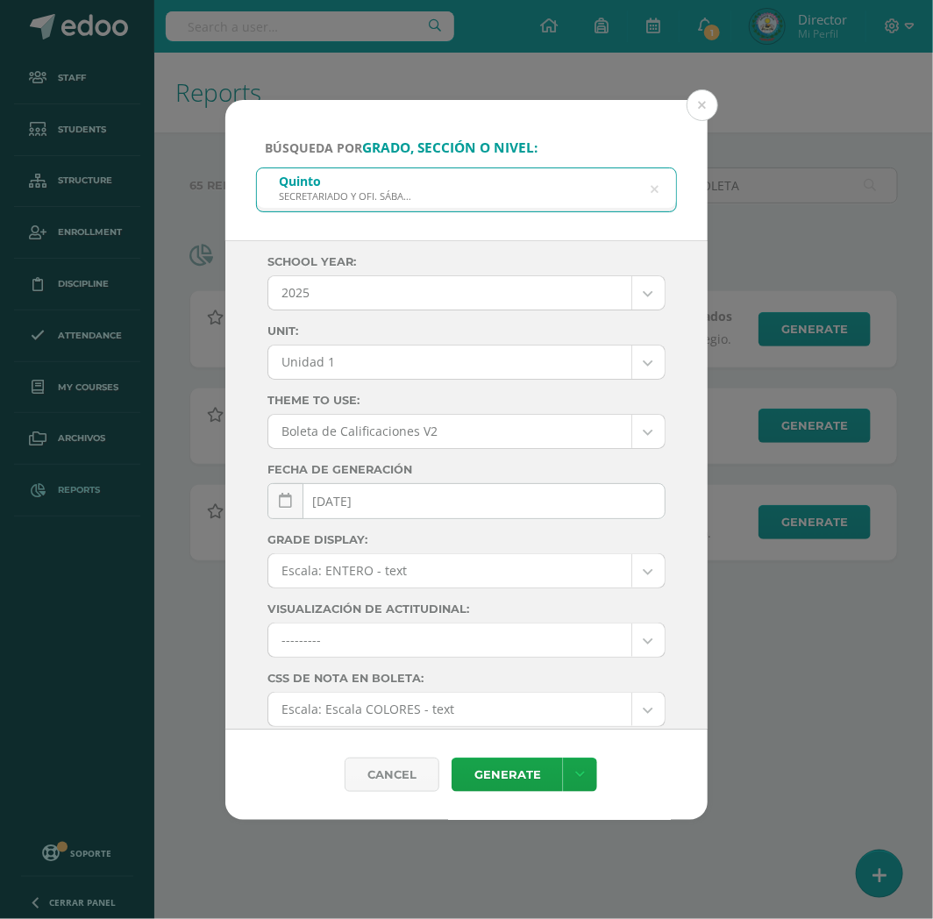
click at [425, 366] on body "Búsqueda por grado, sección o nivel: Quinto SECRETARIADO Y OFI. SÁBADO oficinis…" at bounding box center [466, 308] width 933 height 617
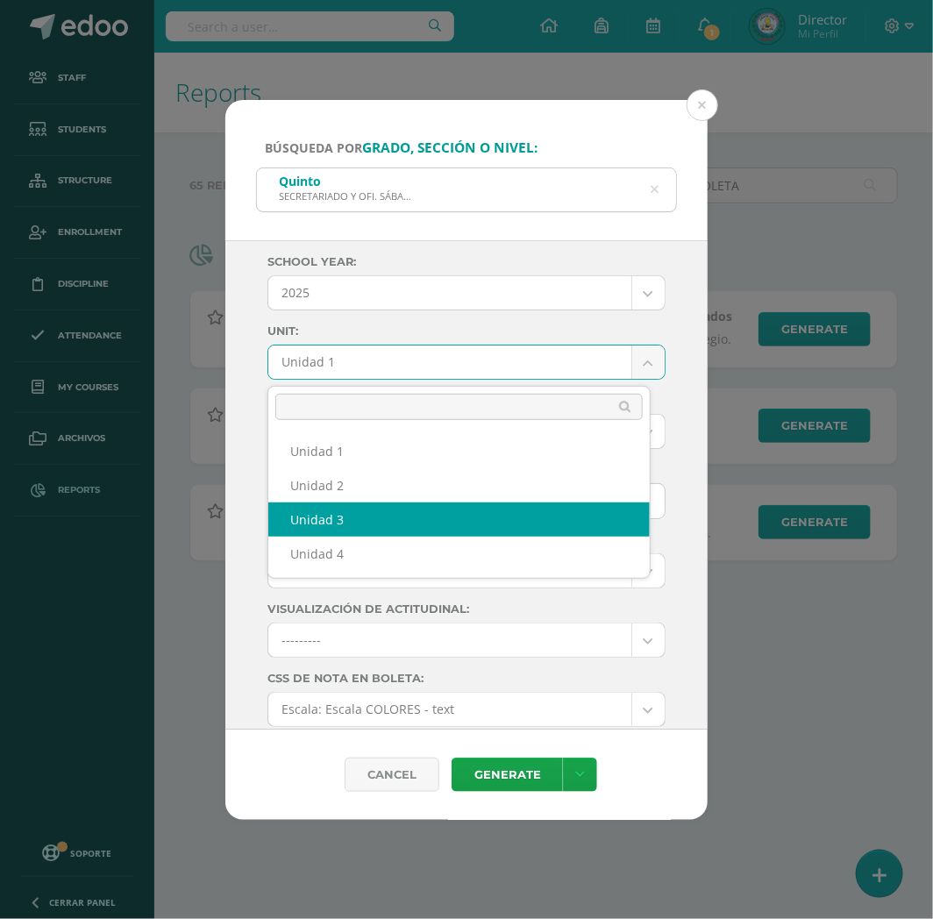
select select "Unidad 3"
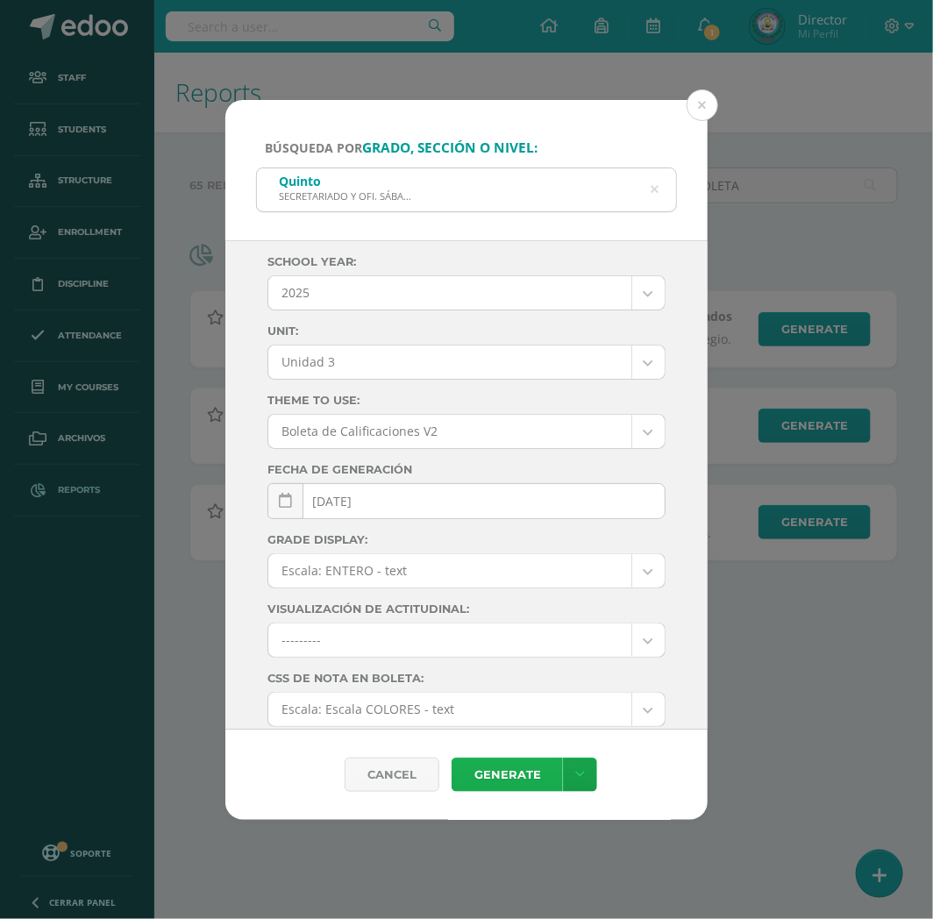
click at [521, 781] on link "Generate" at bounding box center [507, 775] width 111 height 34
click at [700, 102] on button at bounding box center [703, 105] width 32 height 32
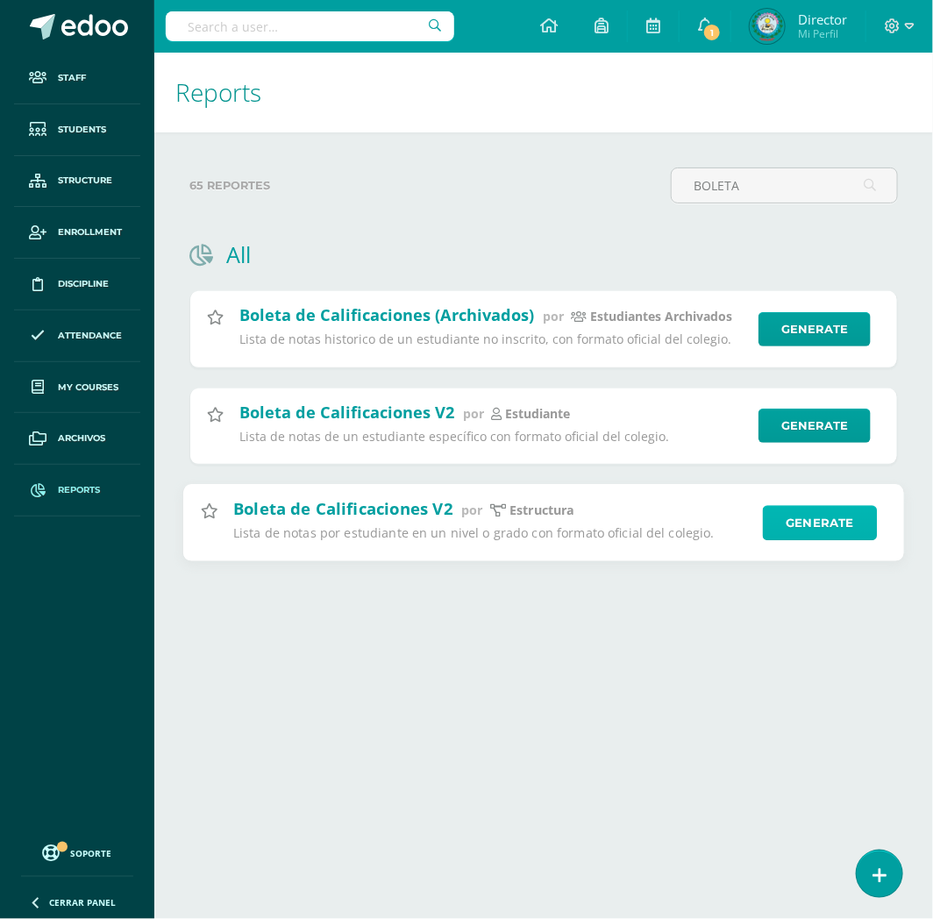
click at [784, 528] on link "Generate" at bounding box center [820, 522] width 115 height 35
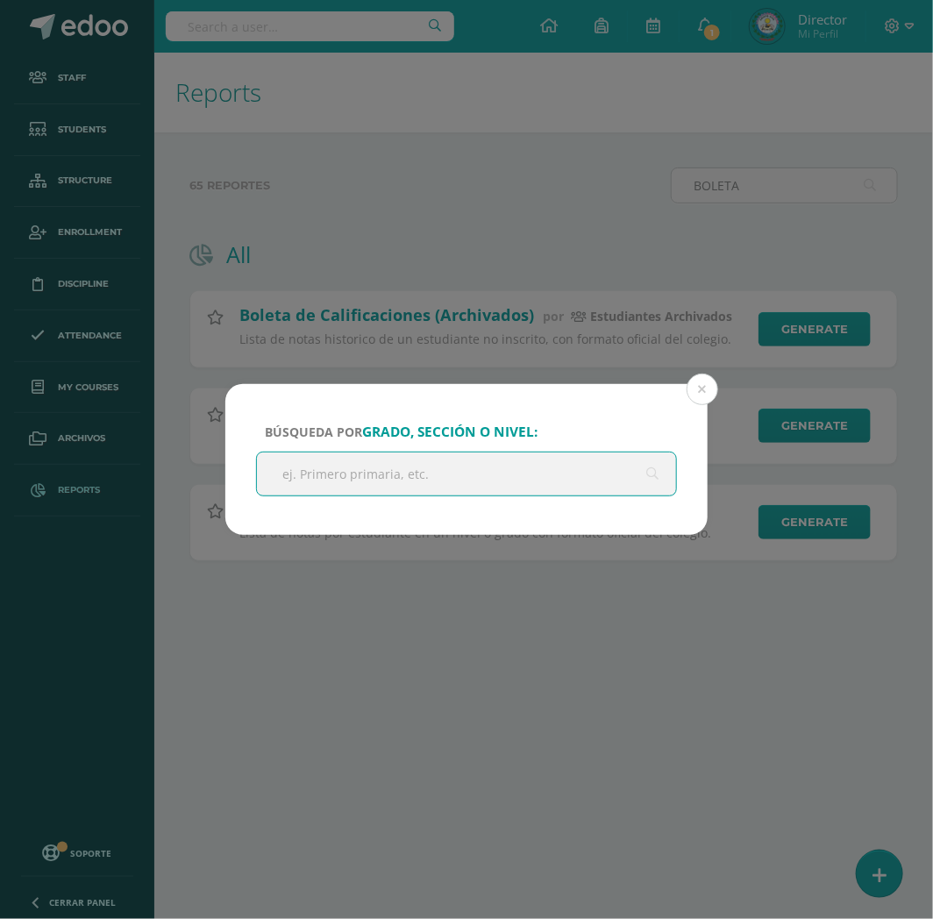
click at [502, 472] on input "text" at bounding box center [466, 474] width 419 height 43
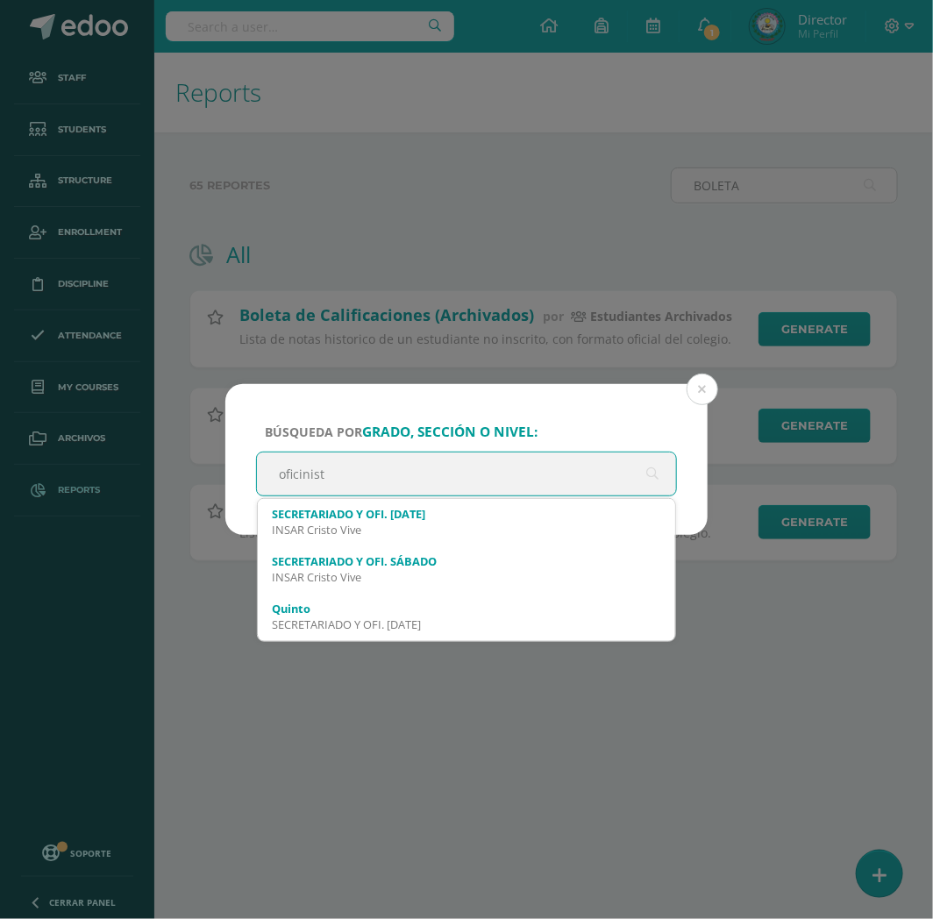
type input "oficinista"
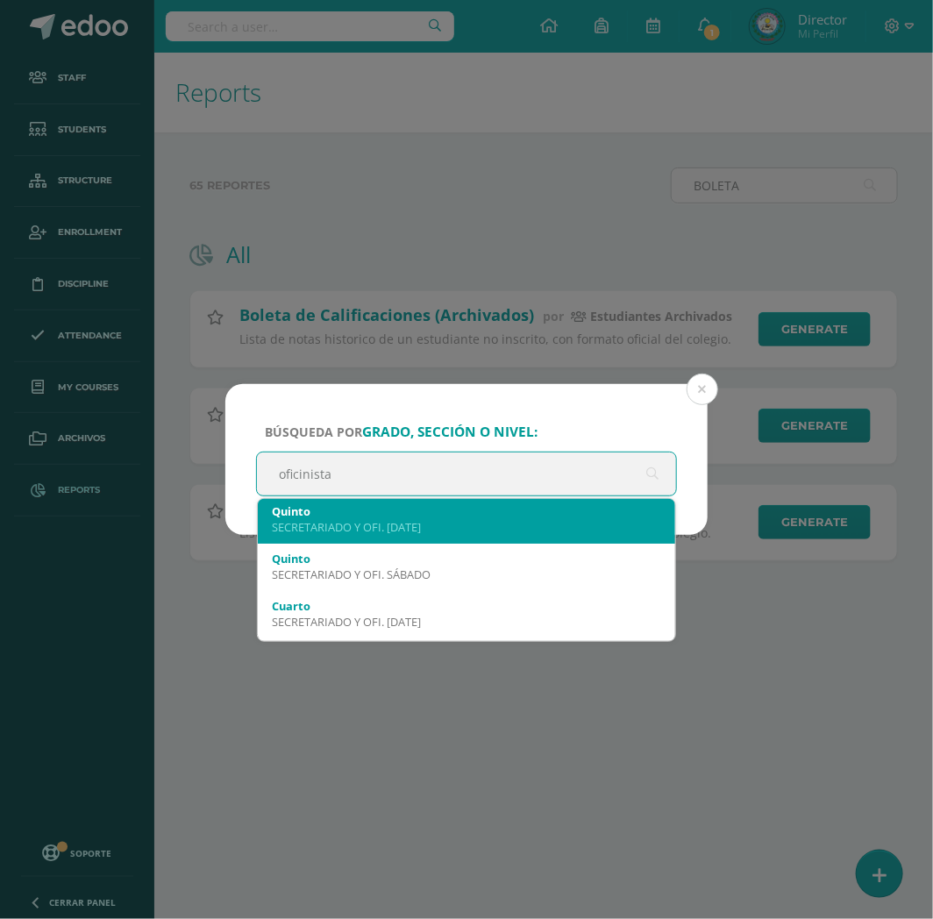
click at [514, 530] on div "SECRETARIADO Y OFI. DOMINGO" at bounding box center [466, 527] width 389 height 16
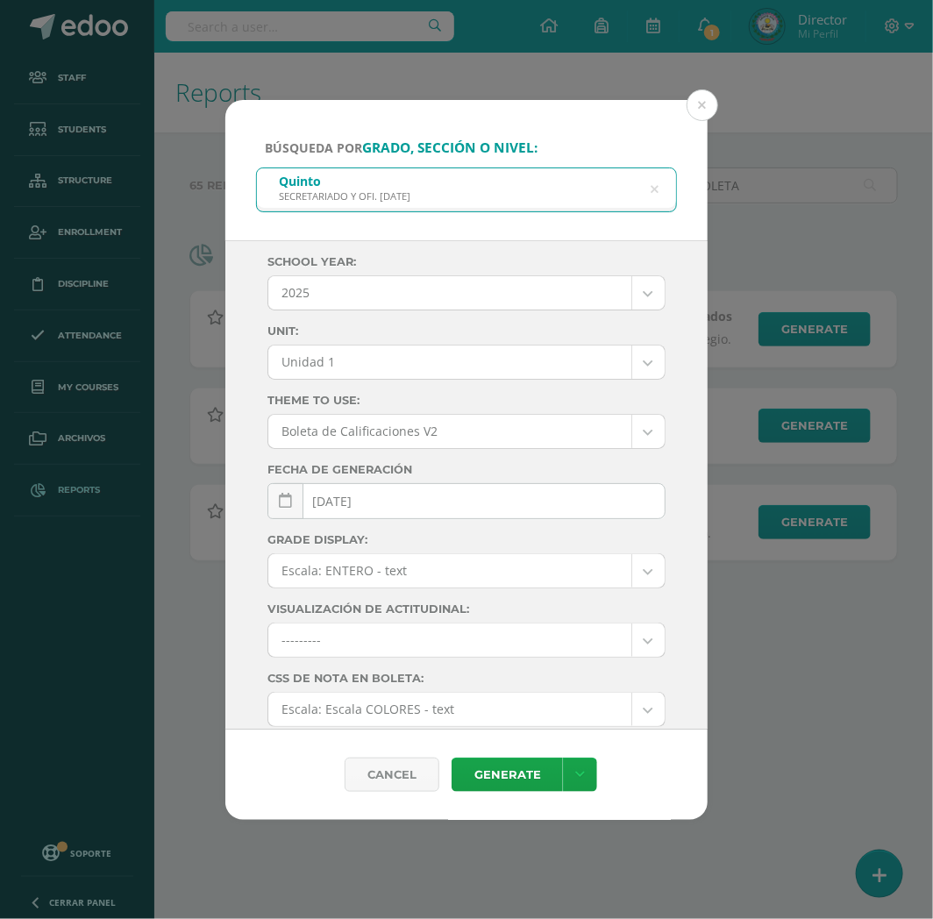
click at [463, 377] on body "Búsqueda por grado, sección o nivel: Quinto SECRETARIADO Y OFI. DOMINGO oficini…" at bounding box center [466, 308] width 933 height 617
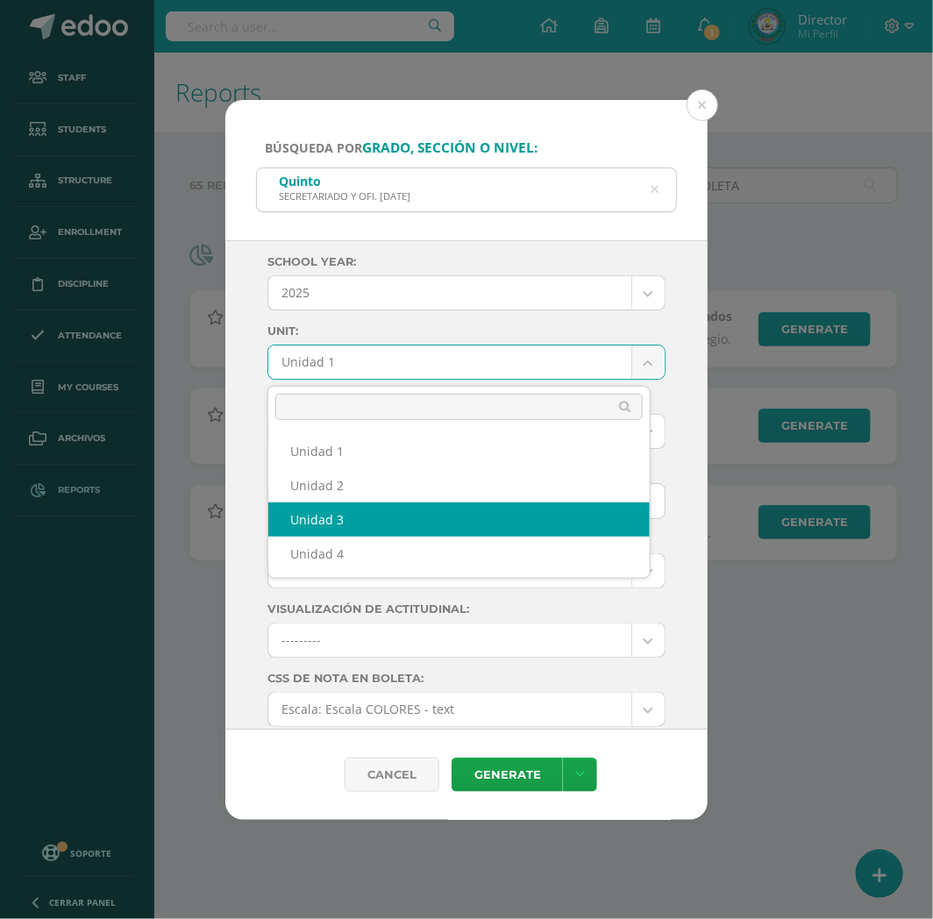
select select "Unidad 3"
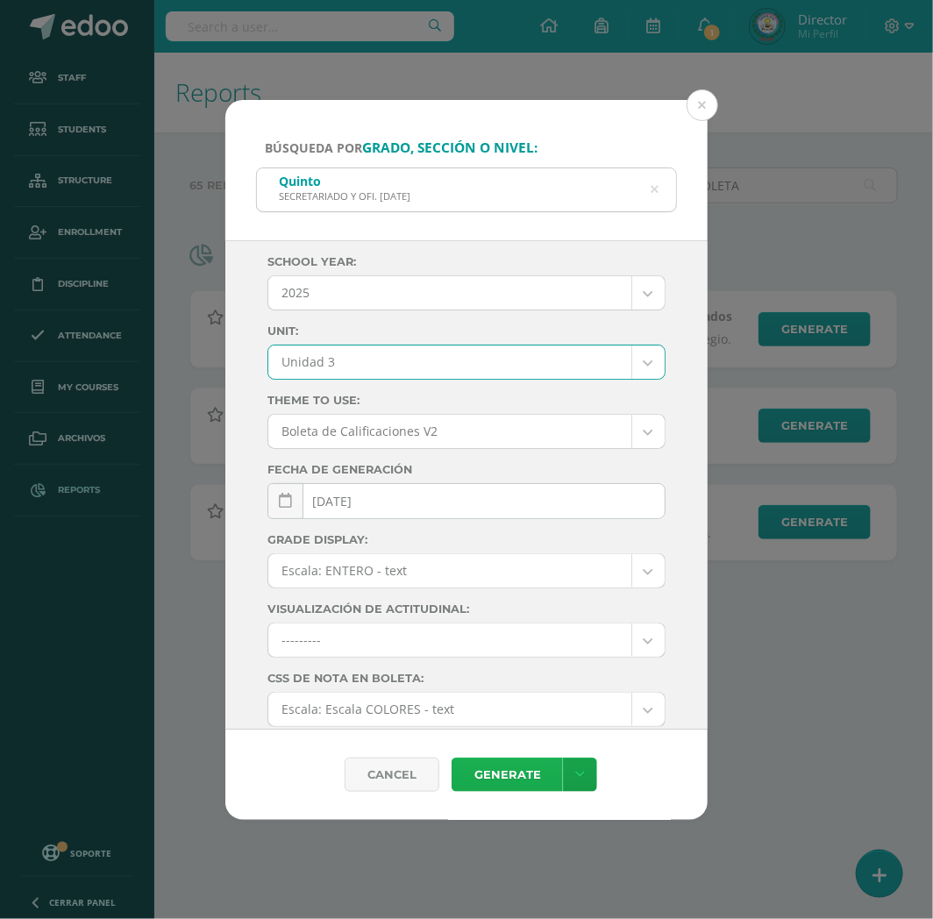
click at [532, 774] on link "Generate" at bounding box center [507, 775] width 111 height 34
